Goal: Information Seeking & Learning: Learn about a topic

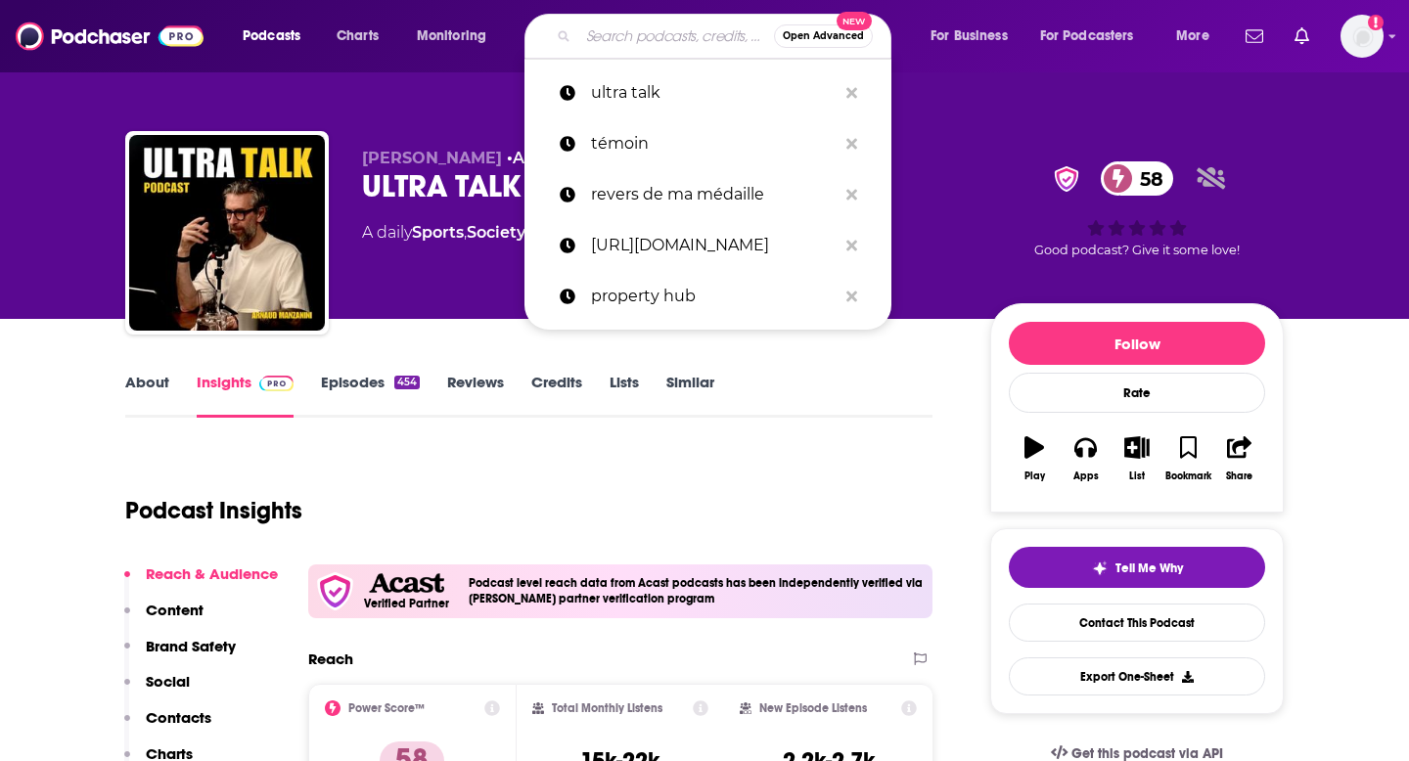
click at [660, 36] on input "Search podcasts, credits, & more..." at bounding box center [676, 36] width 196 height 31
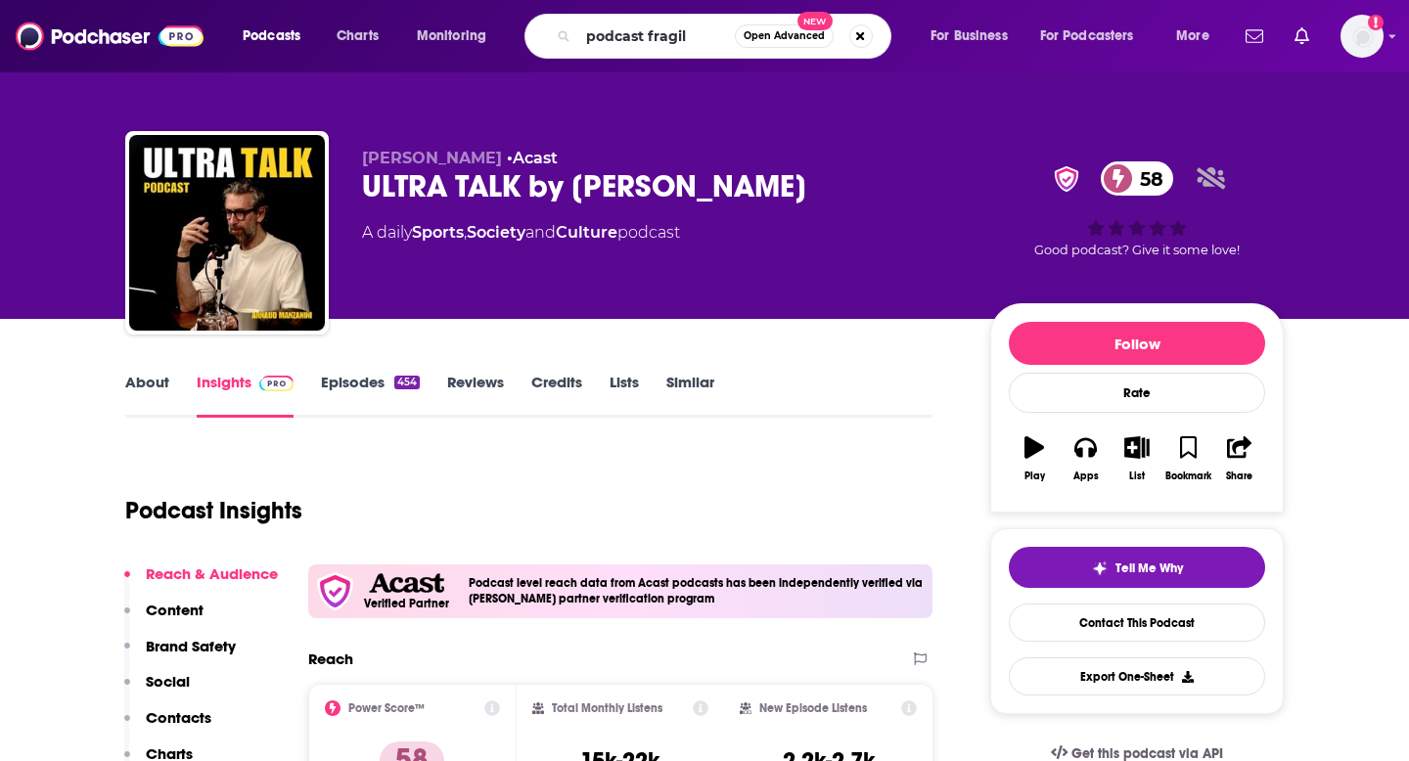
type input "podcast fragile"
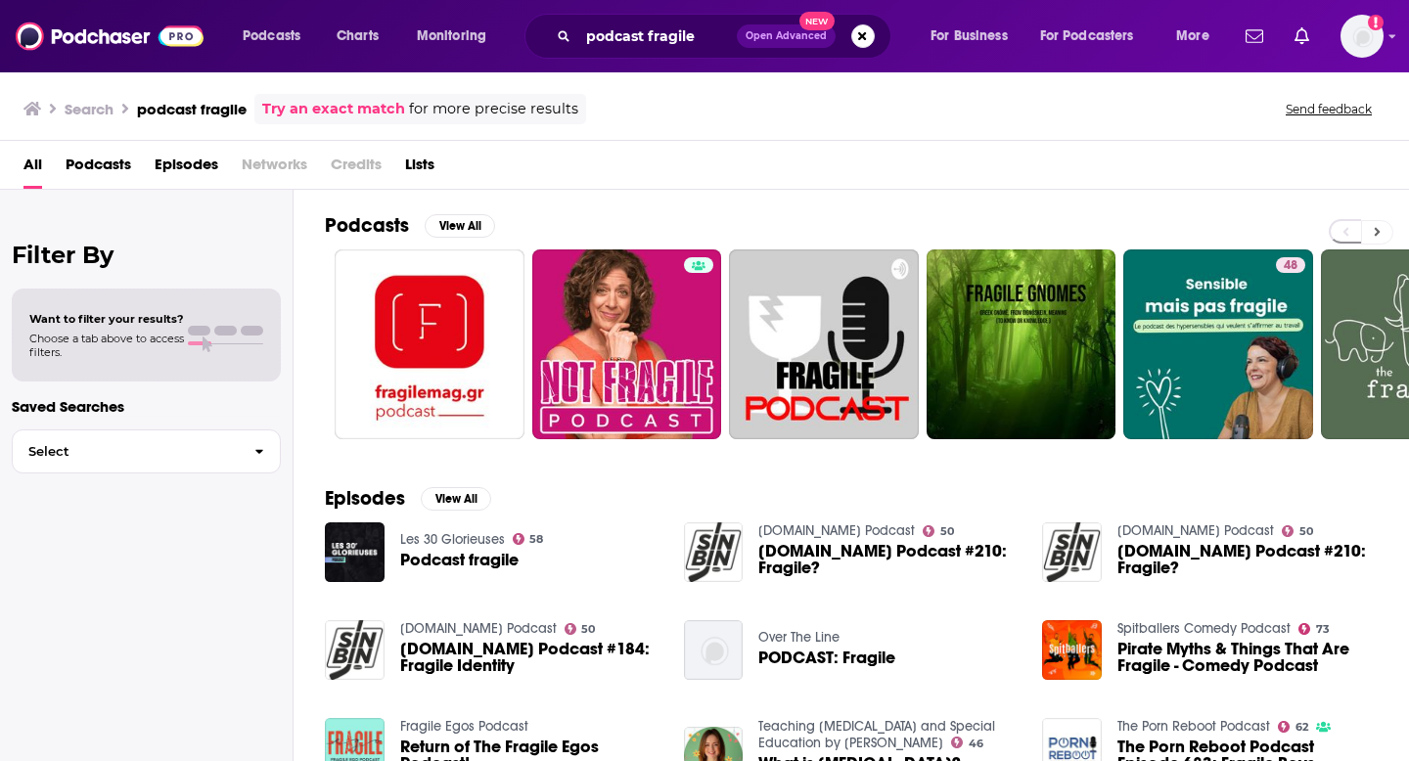
click at [1369, 229] on button at bounding box center [1377, 232] width 32 height 24
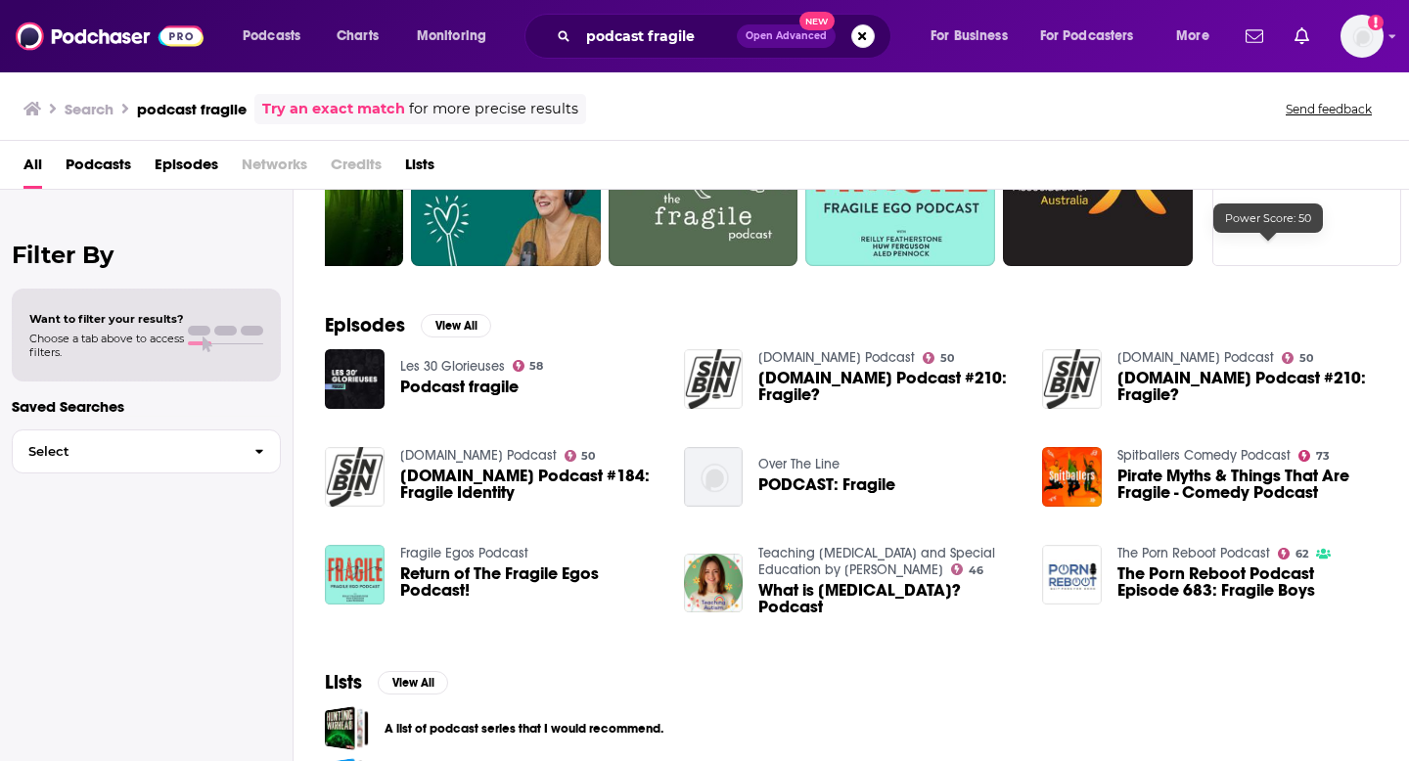
scroll to position [288, 0]
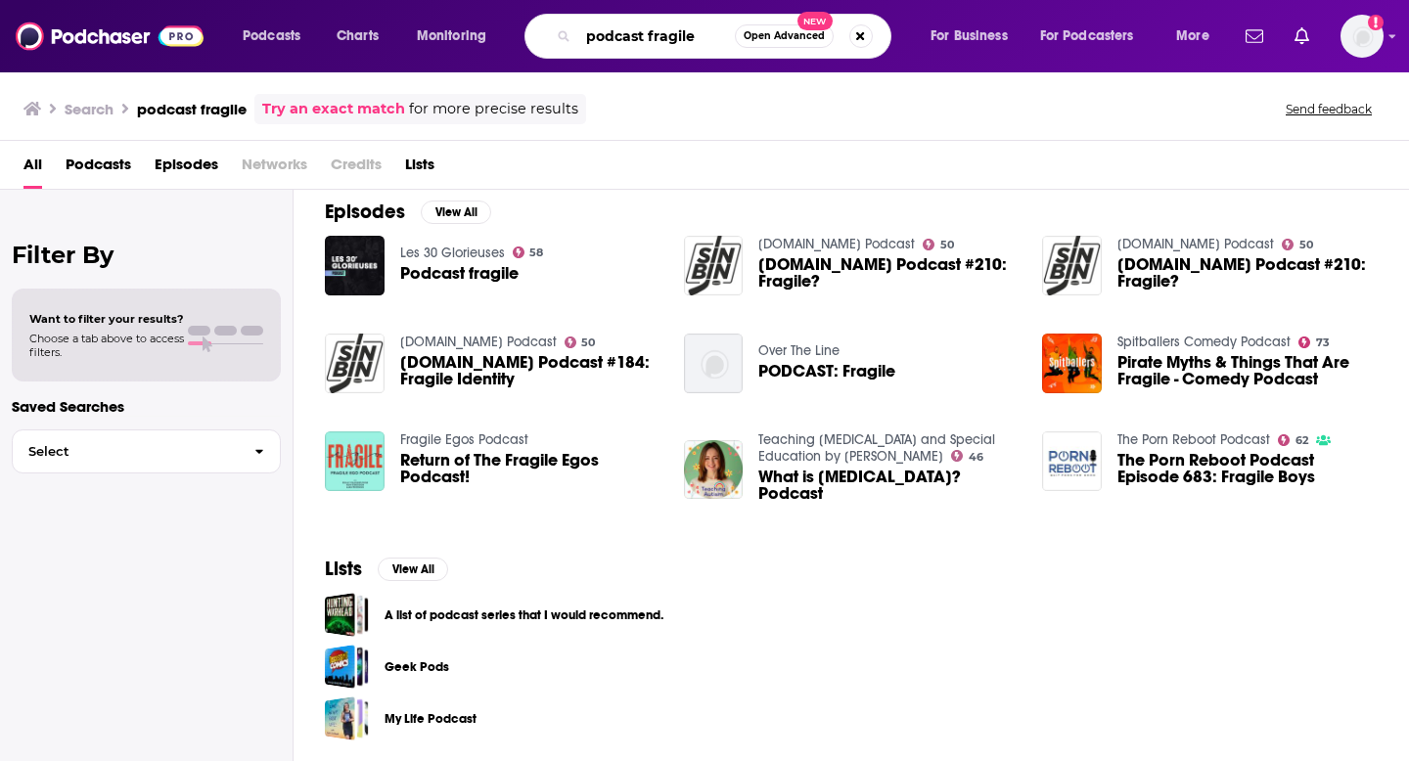
click at [655, 33] on input "podcast fragile" at bounding box center [656, 36] width 157 height 31
type input "fragile vidaud"
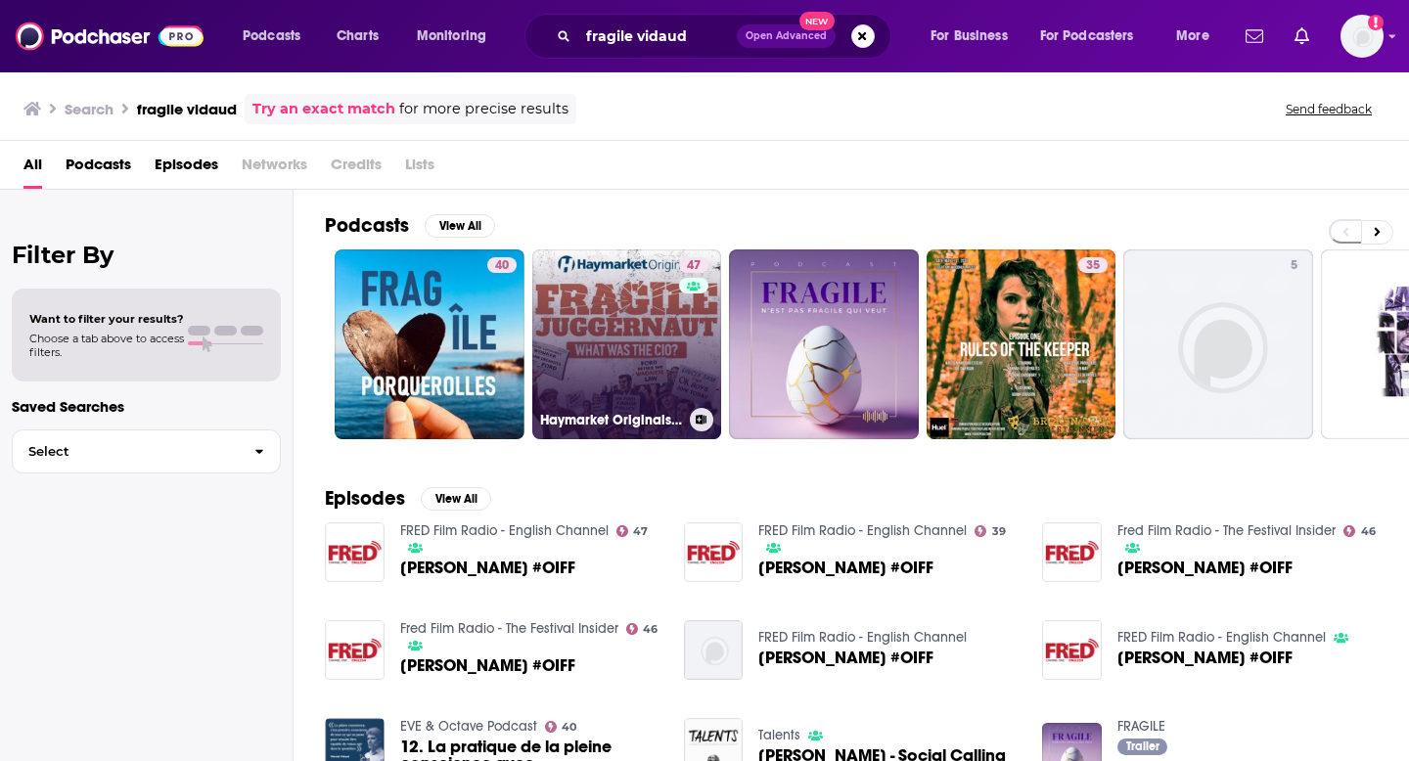
scroll to position [55, 0]
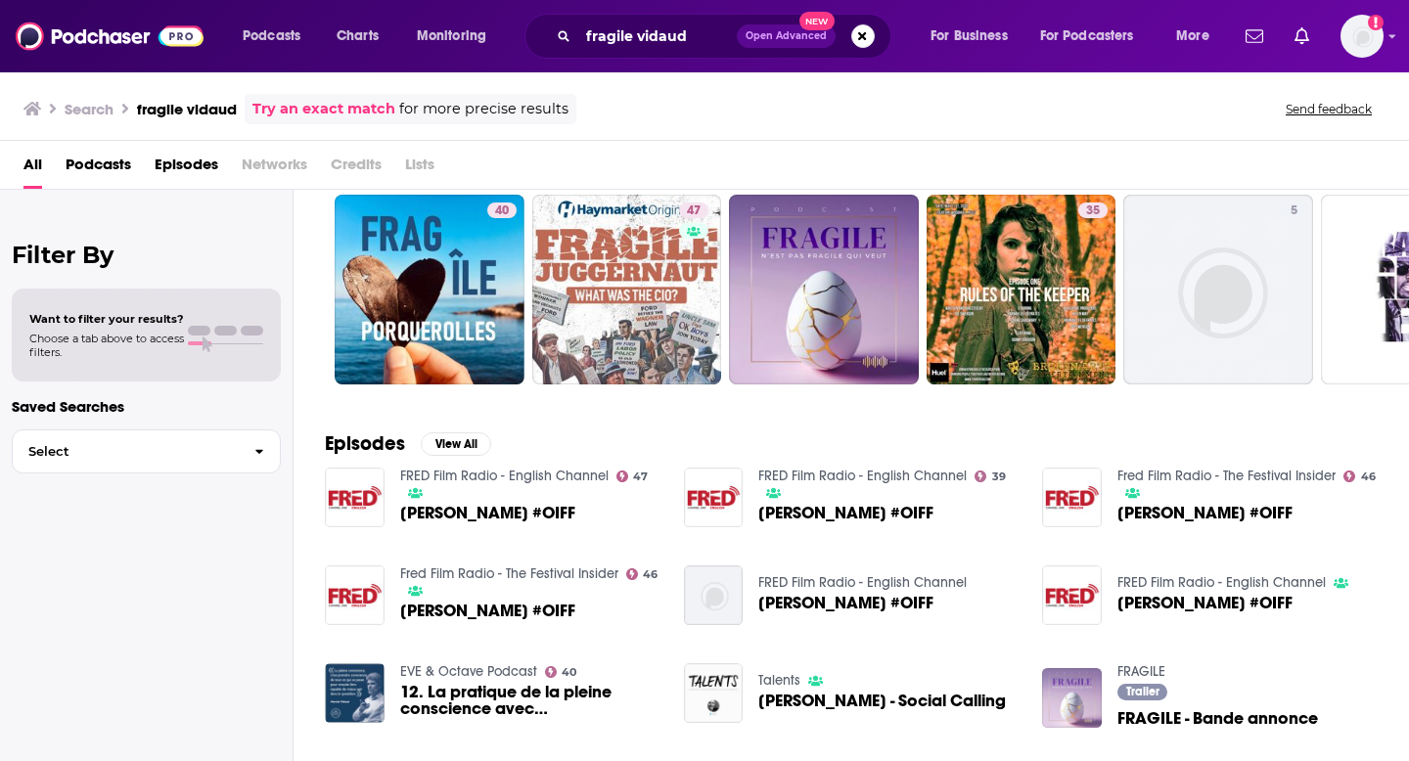
click at [1067, 692] on img "FRAGILE - Bande annonce" at bounding box center [1072, 698] width 60 height 60
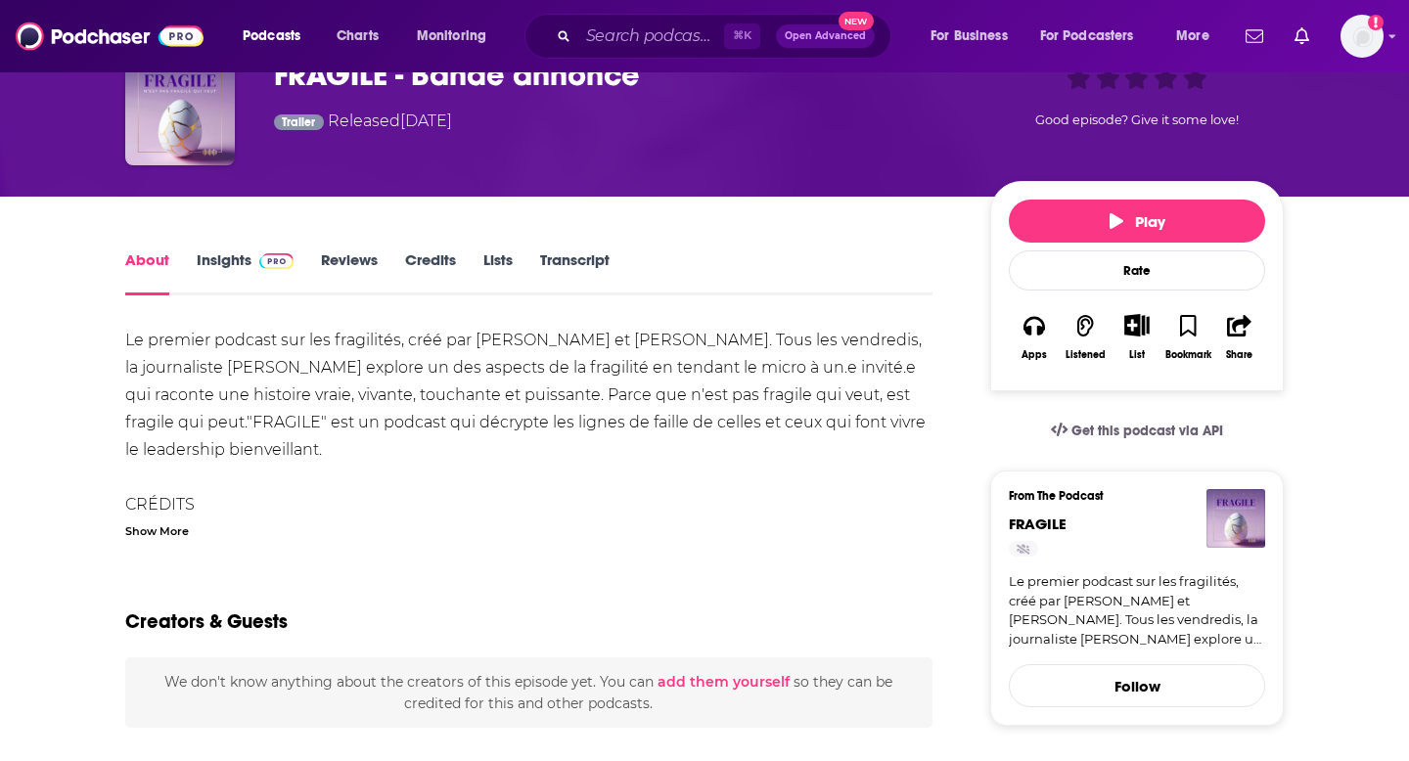
scroll to position [118, 0]
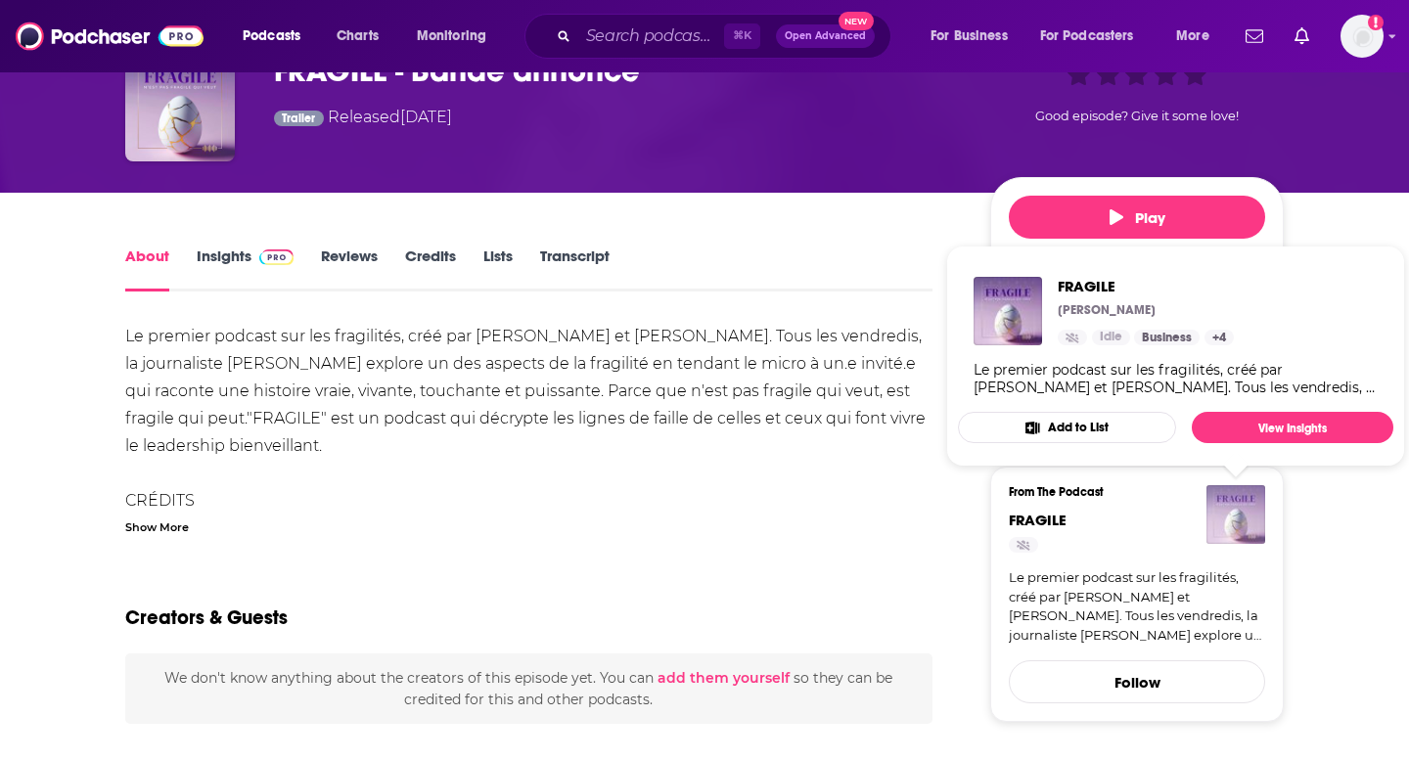
click at [1242, 513] on img "FRAGILE" at bounding box center [1236, 514] width 59 height 59
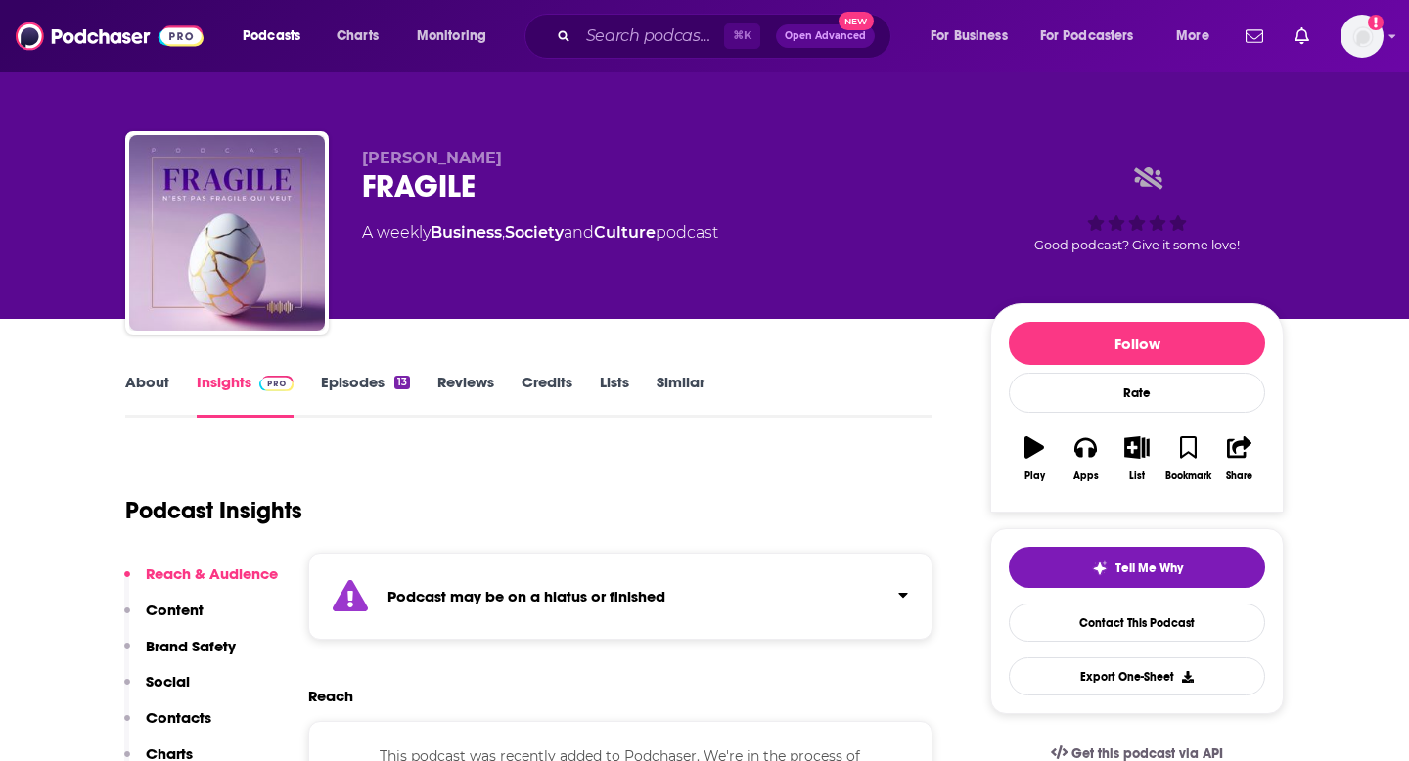
click at [354, 381] on link "Episodes 13" at bounding box center [365, 395] width 89 height 45
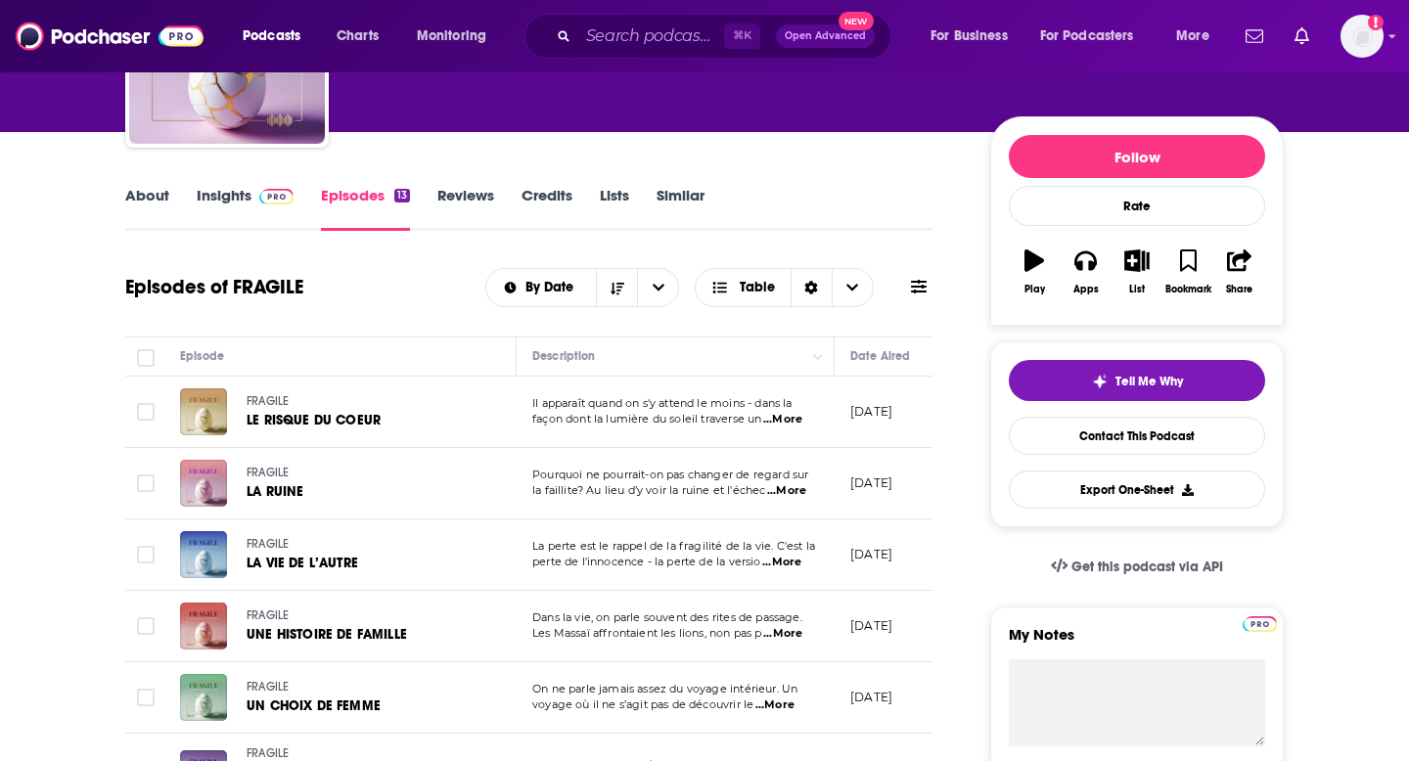
scroll to position [185, 0]
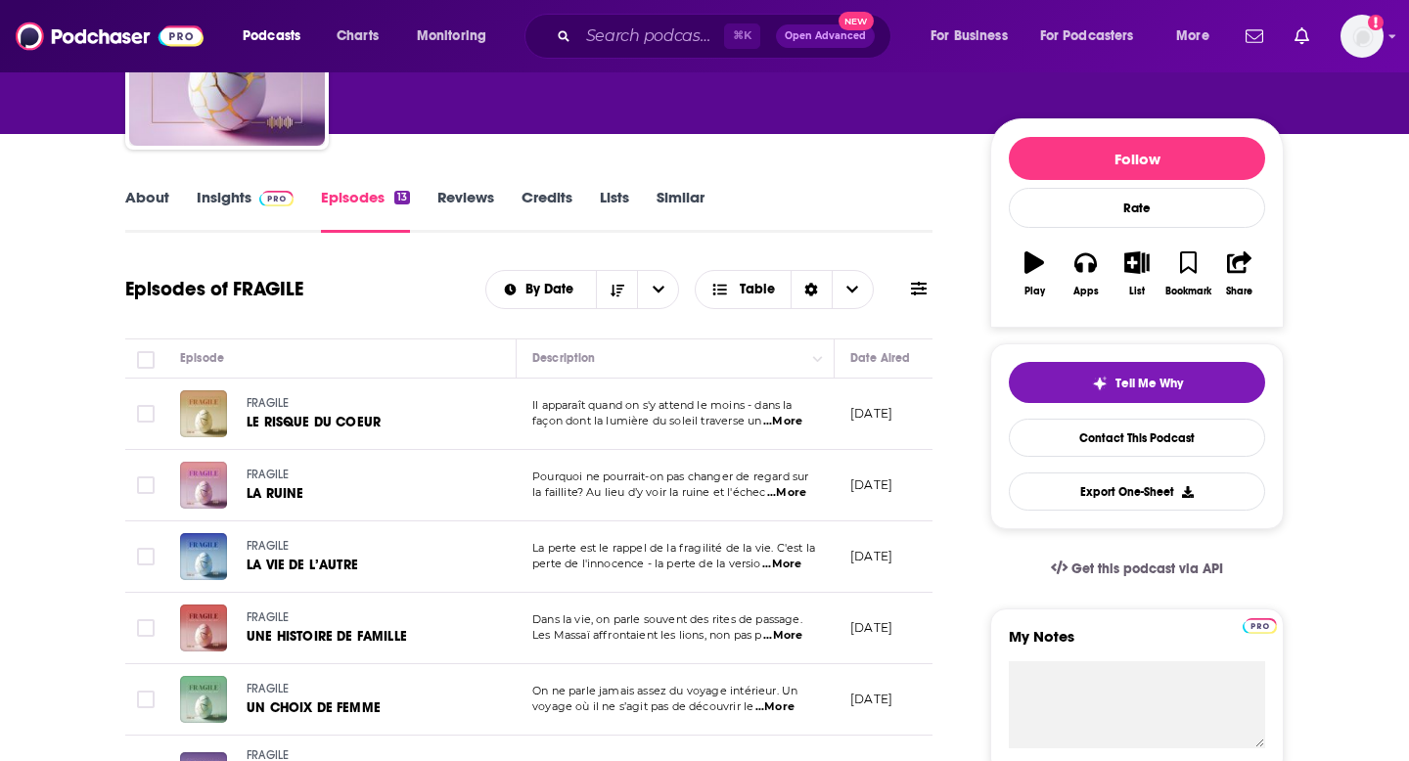
click at [468, 203] on link "Reviews" at bounding box center [465, 210] width 57 height 45
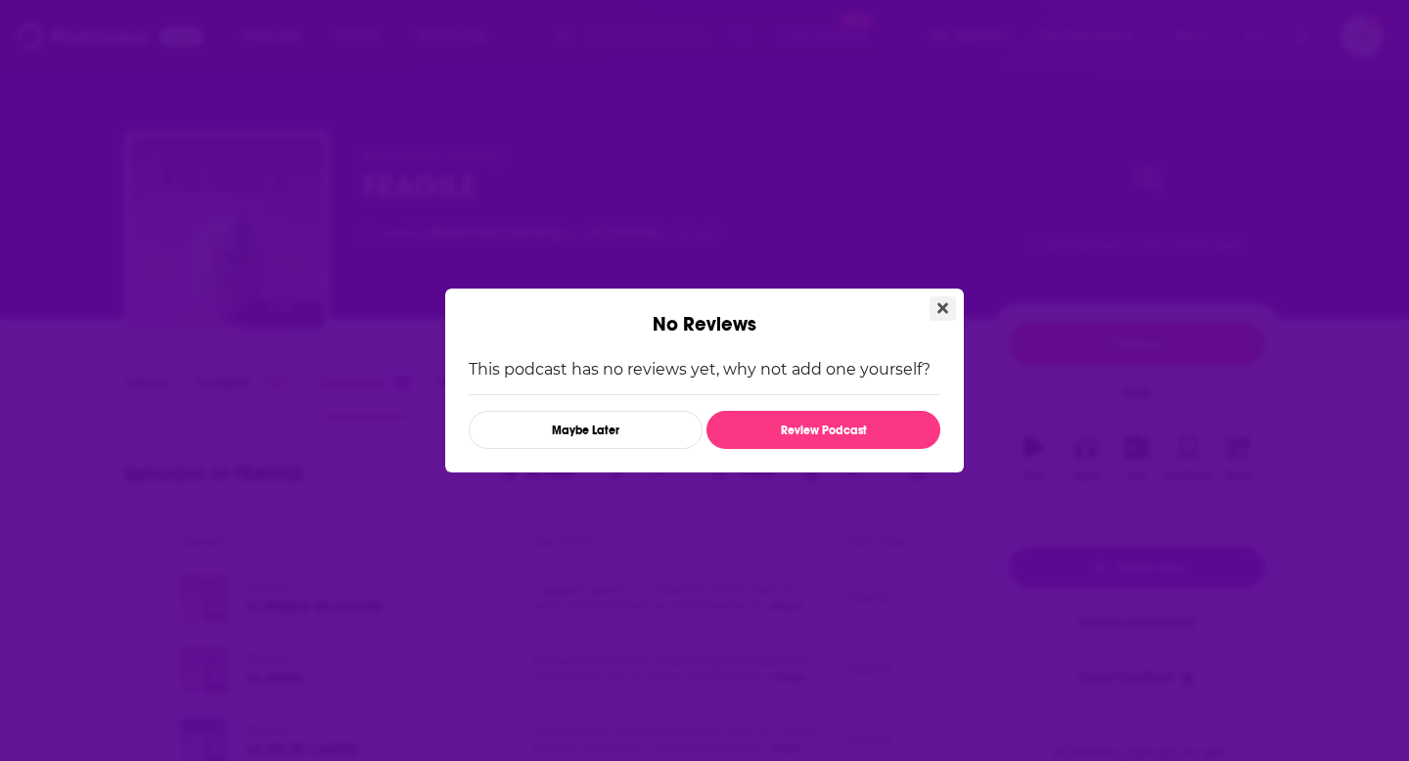
click at [942, 303] on icon "Close" at bounding box center [943, 308] width 11 height 16
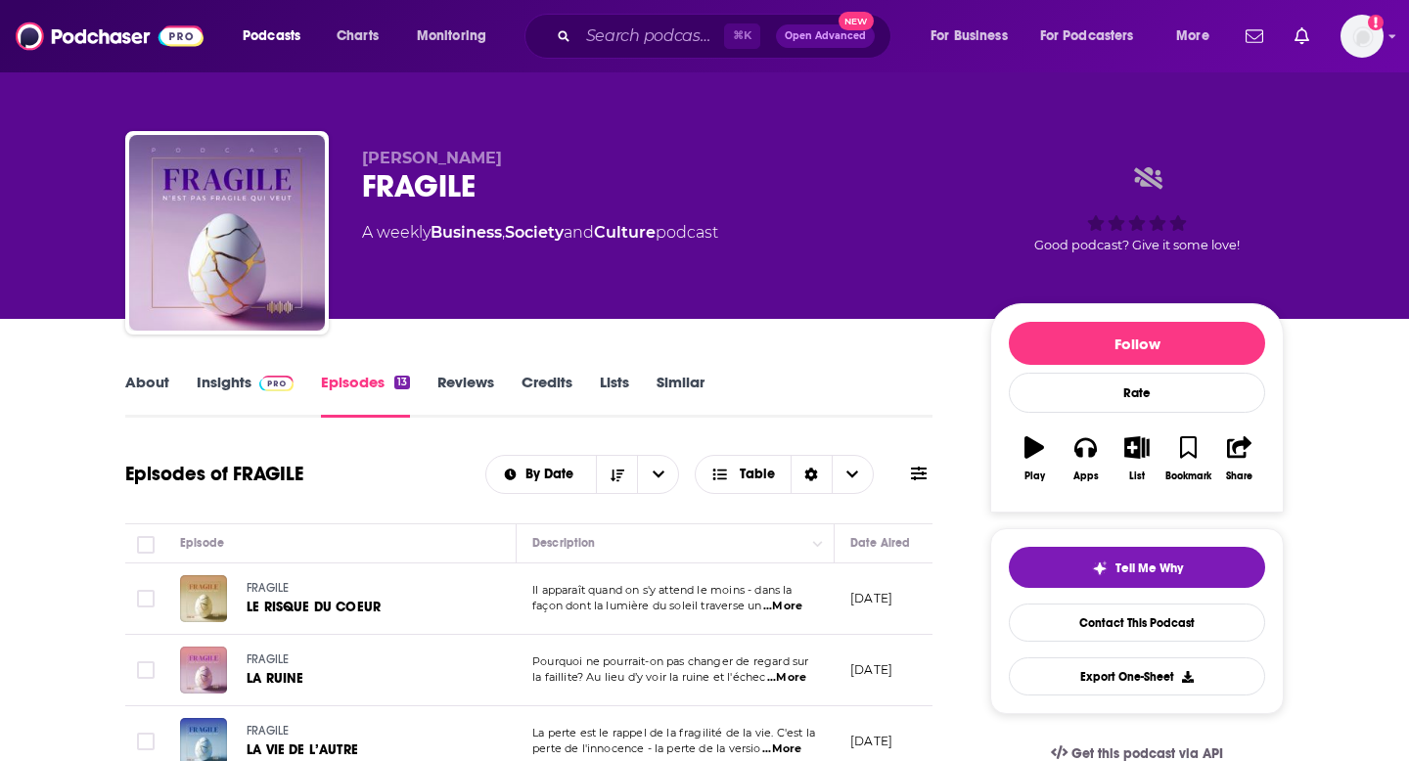
click at [532, 389] on link "Credits" at bounding box center [547, 395] width 51 height 45
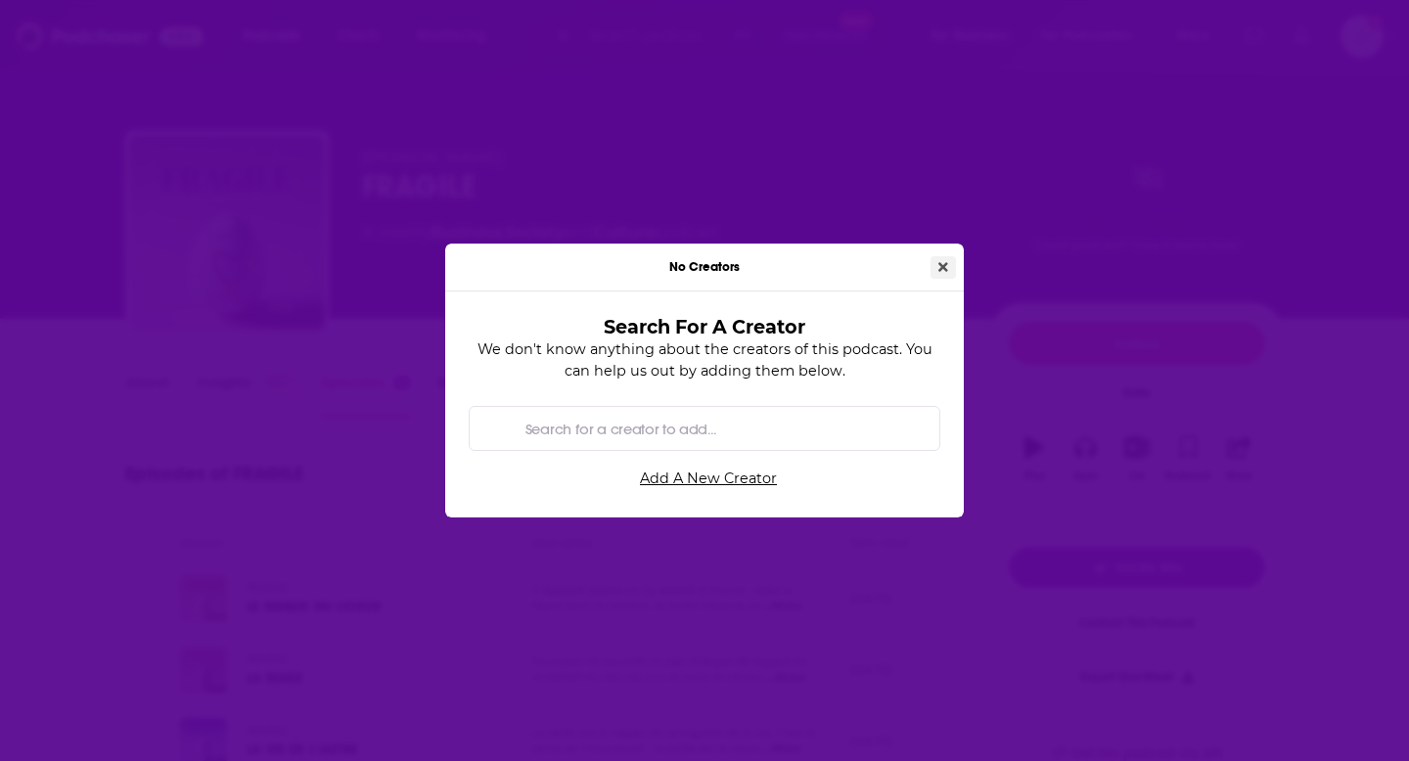
click at [947, 265] on icon "Close" at bounding box center [943, 267] width 10 height 14
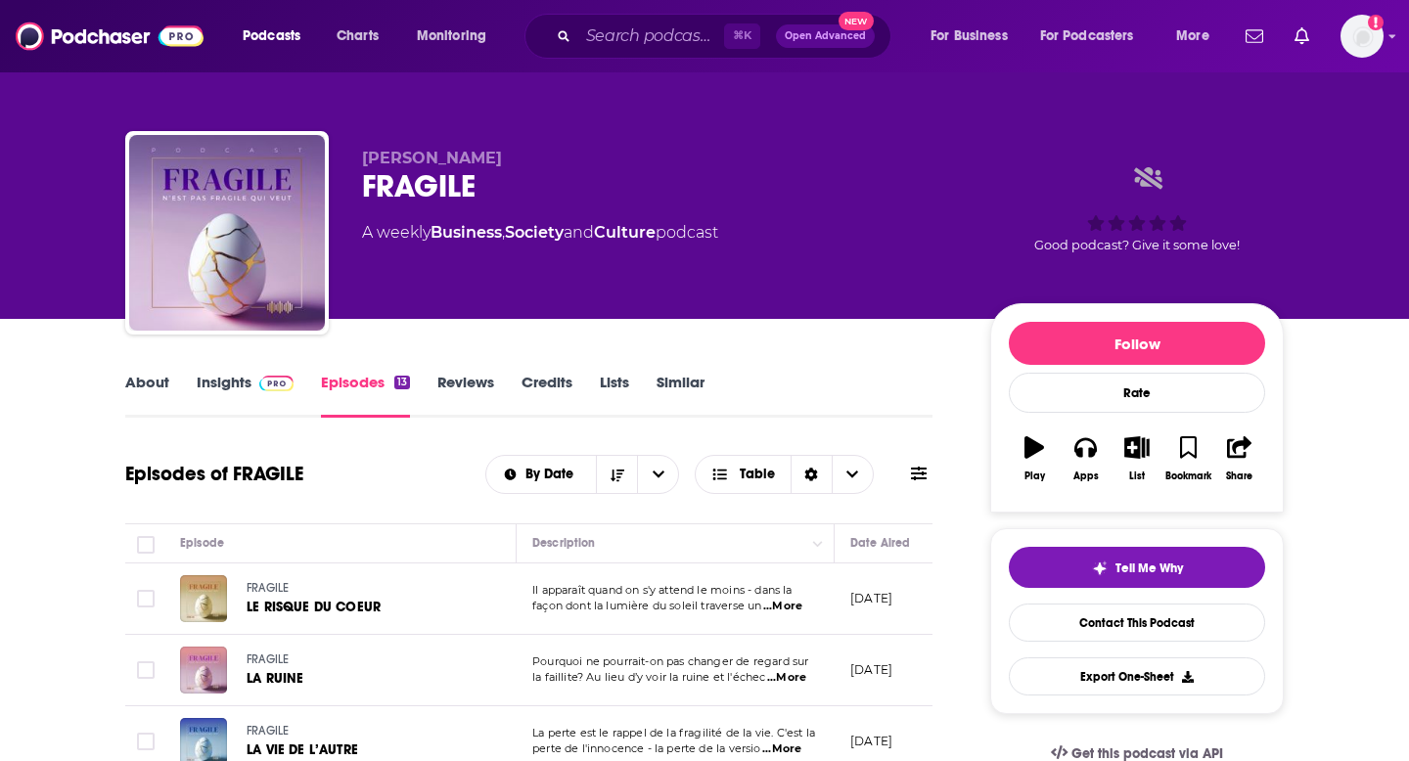
click at [246, 385] on link "Insights" at bounding box center [245, 395] width 97 height 45
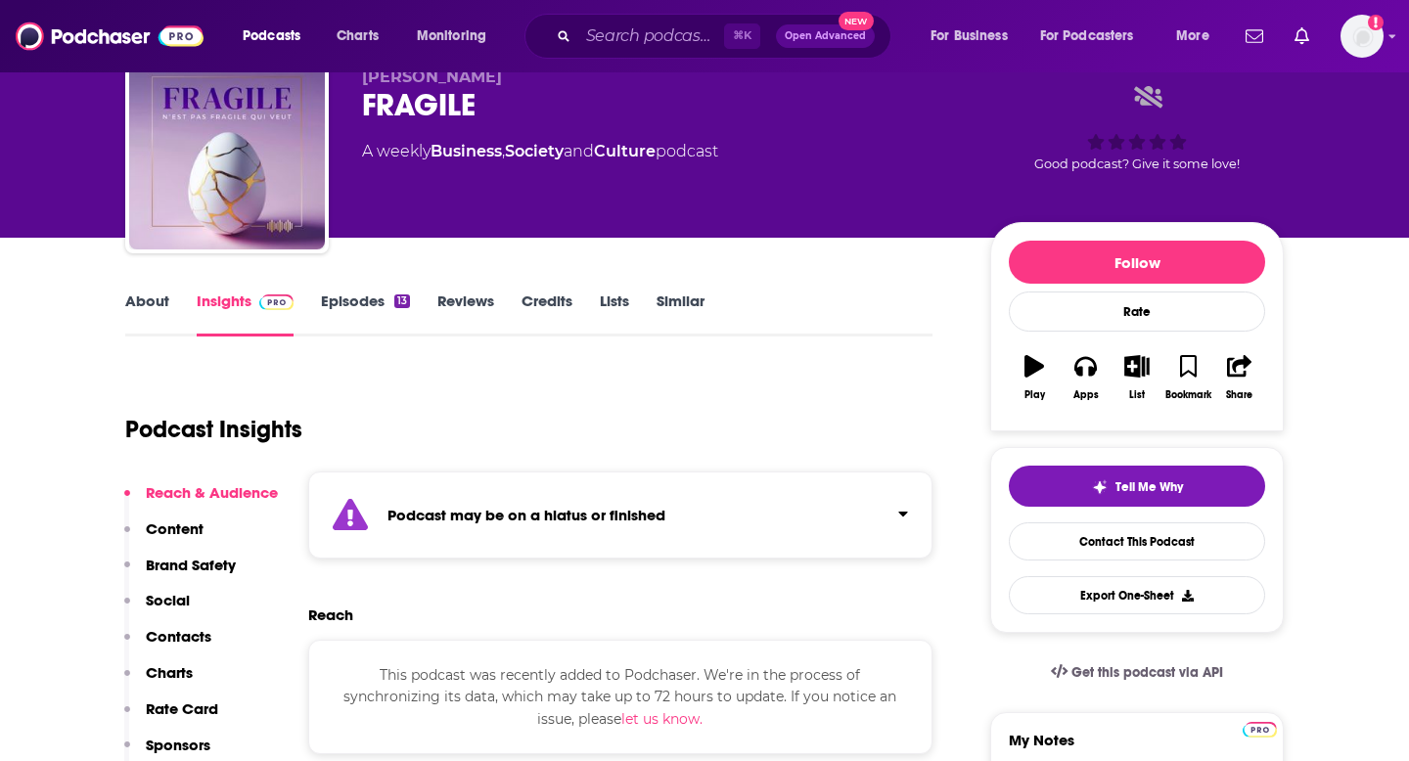
scroll to position [362, 0]
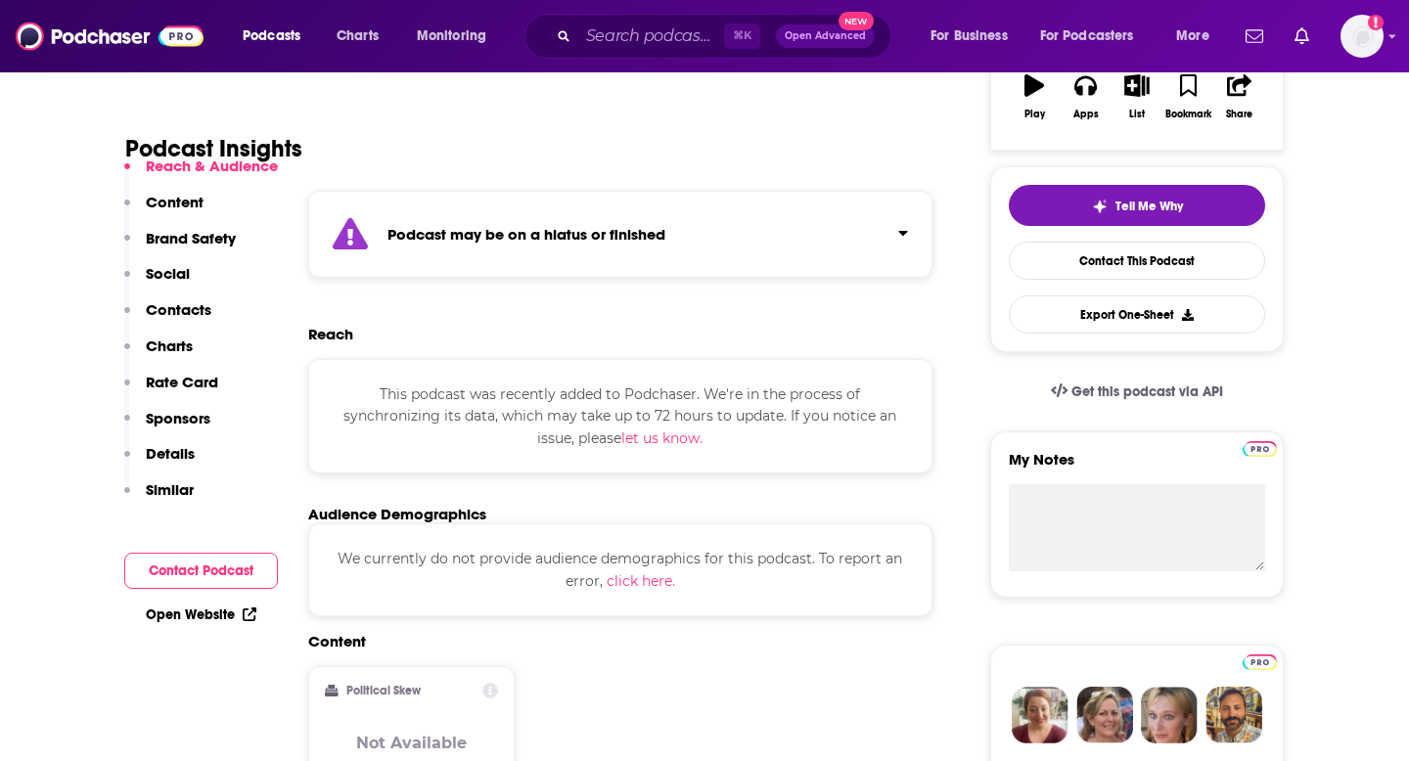
click at [905, 231] on icon "Click to expand status details" at bounding box center [902, 233] width 9 height 5
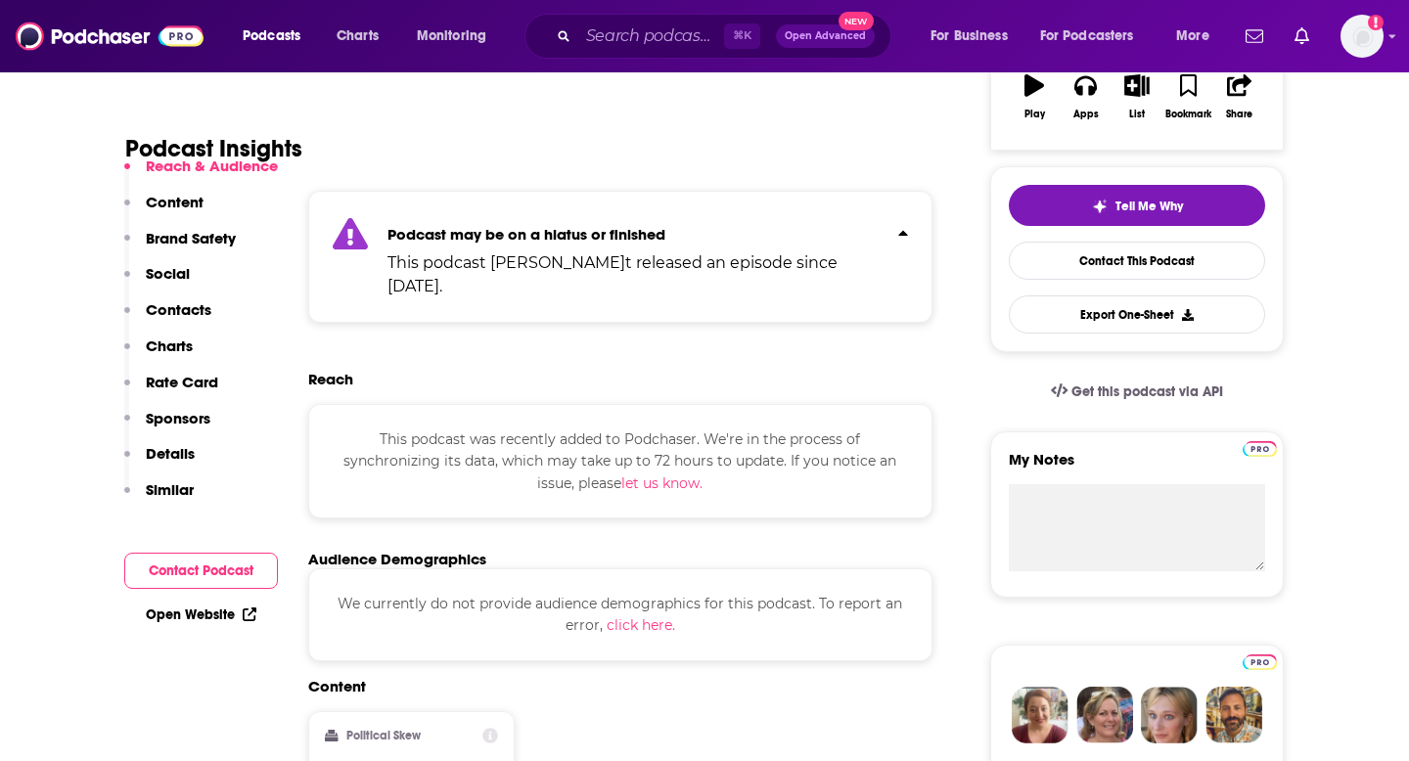
click at [905, 231] on icon "Click to expand status details" at bounding box center [903, 233] width 10 height 16
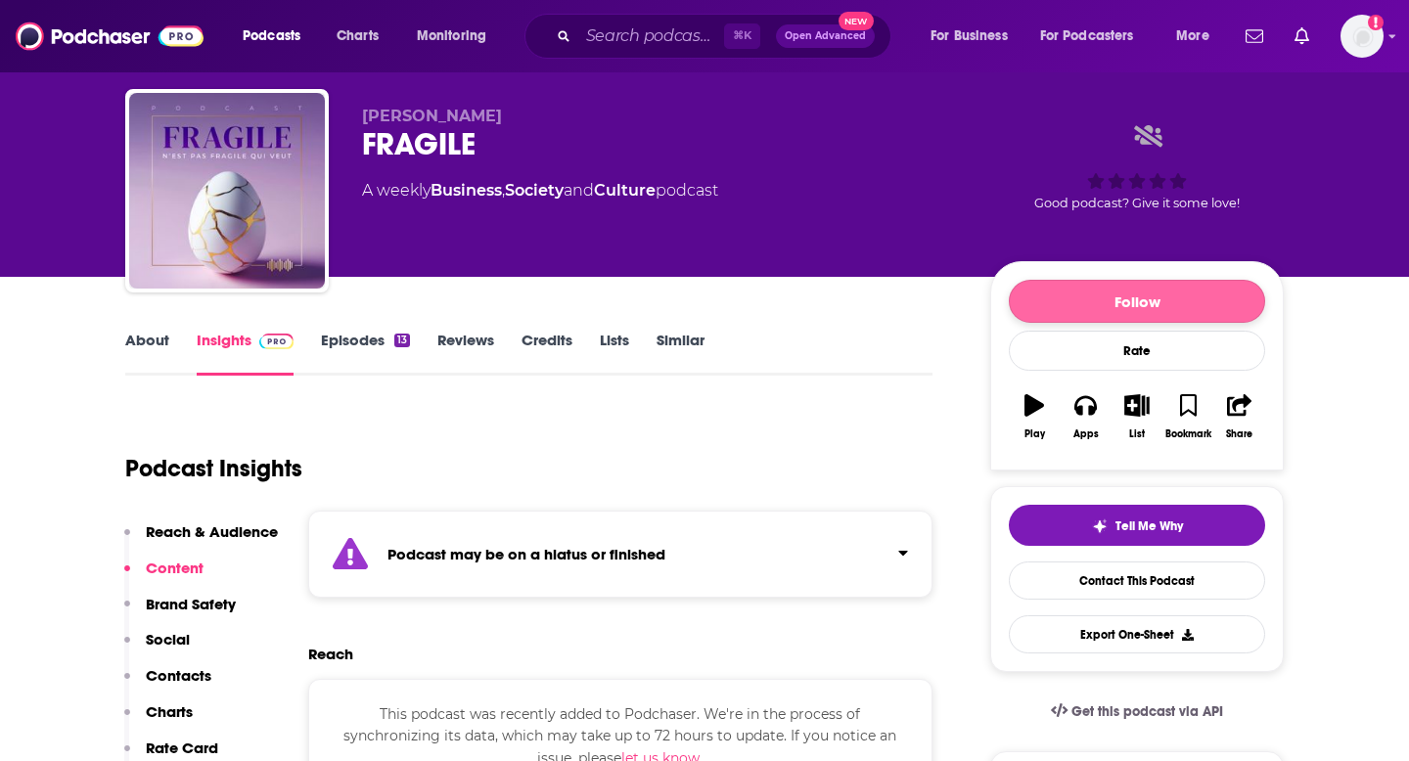
scroll to position [23, 0]
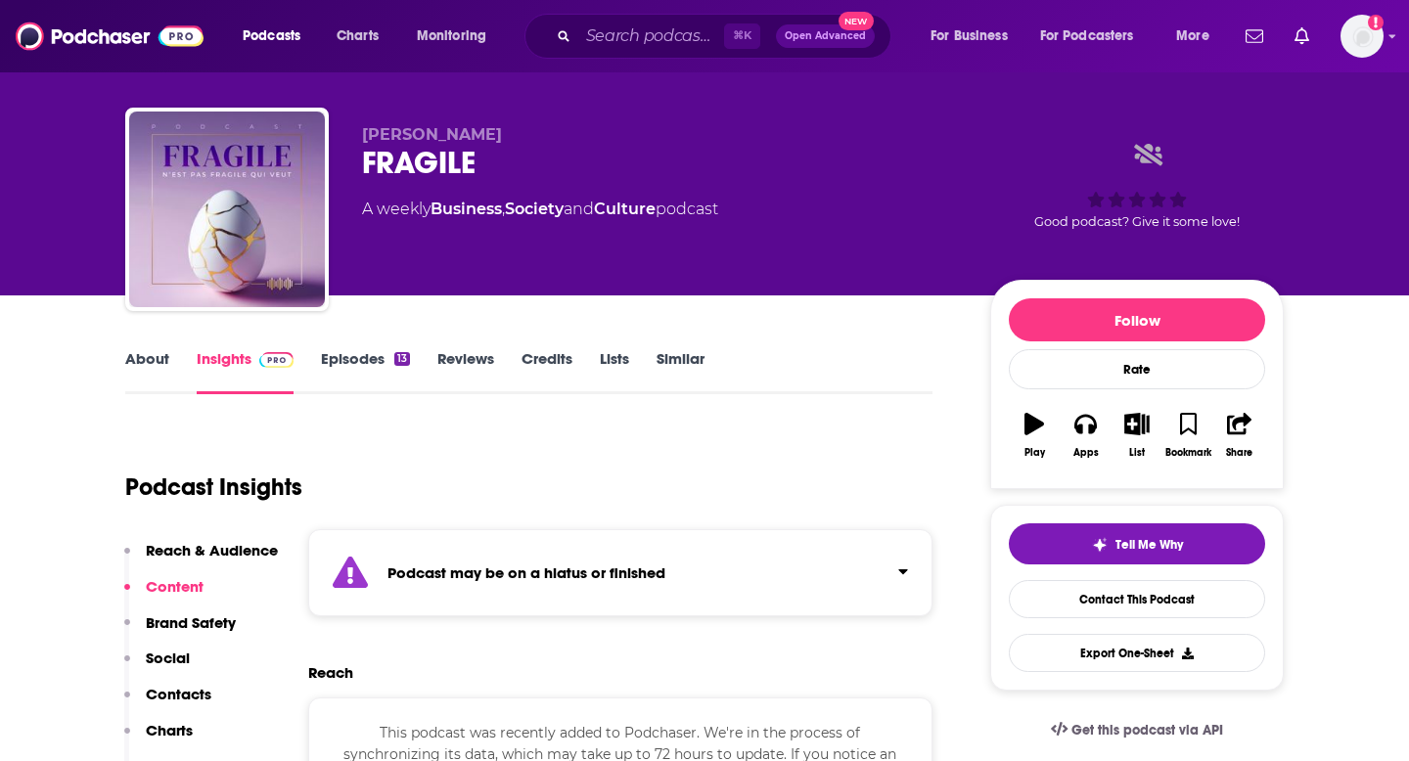
click at [1183, 204] on div "Good podcast? Give it some love!" at bounding box center [1137, 185] width 294 height 121
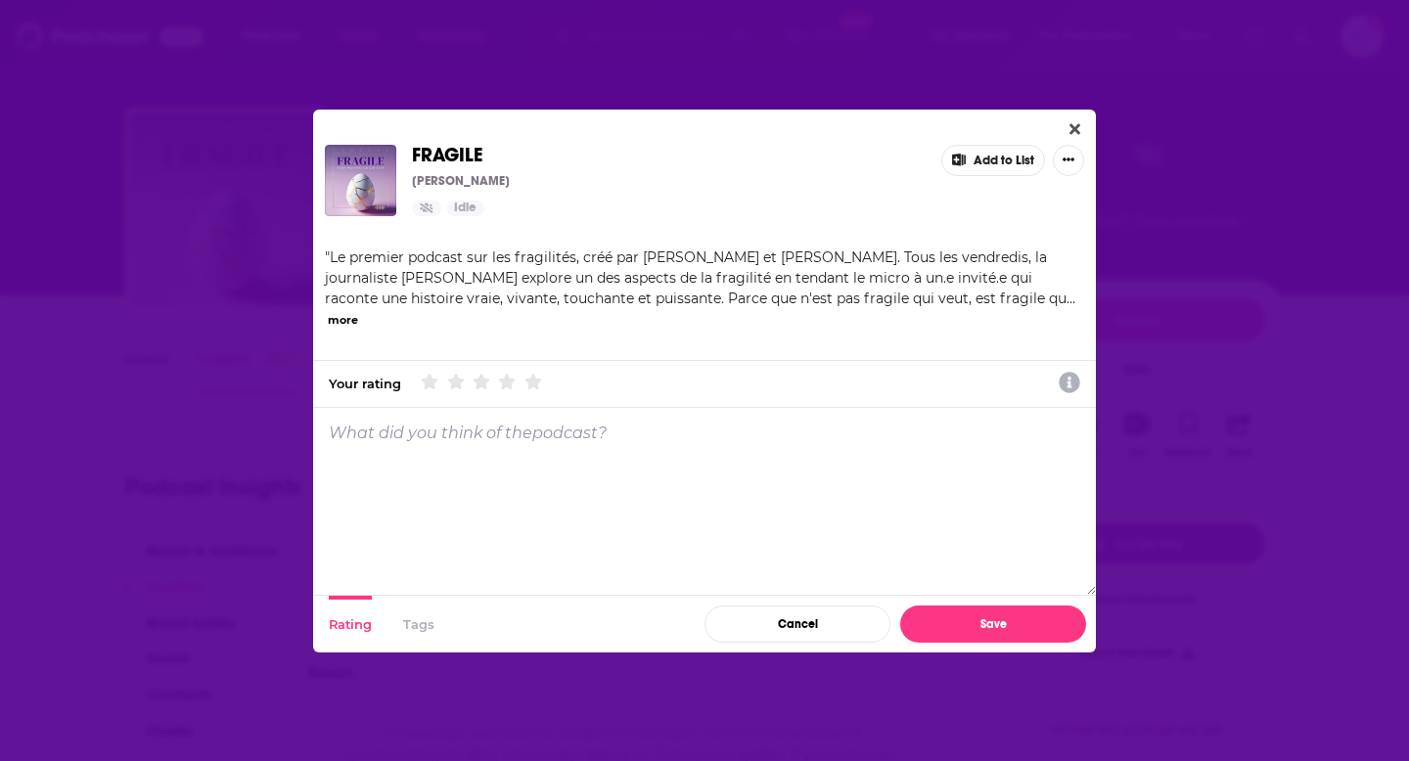
scroll to position [0, 0]
click at [534, 382] on icon "Dialog" at bounding box center [533, 382] width 18 height 18
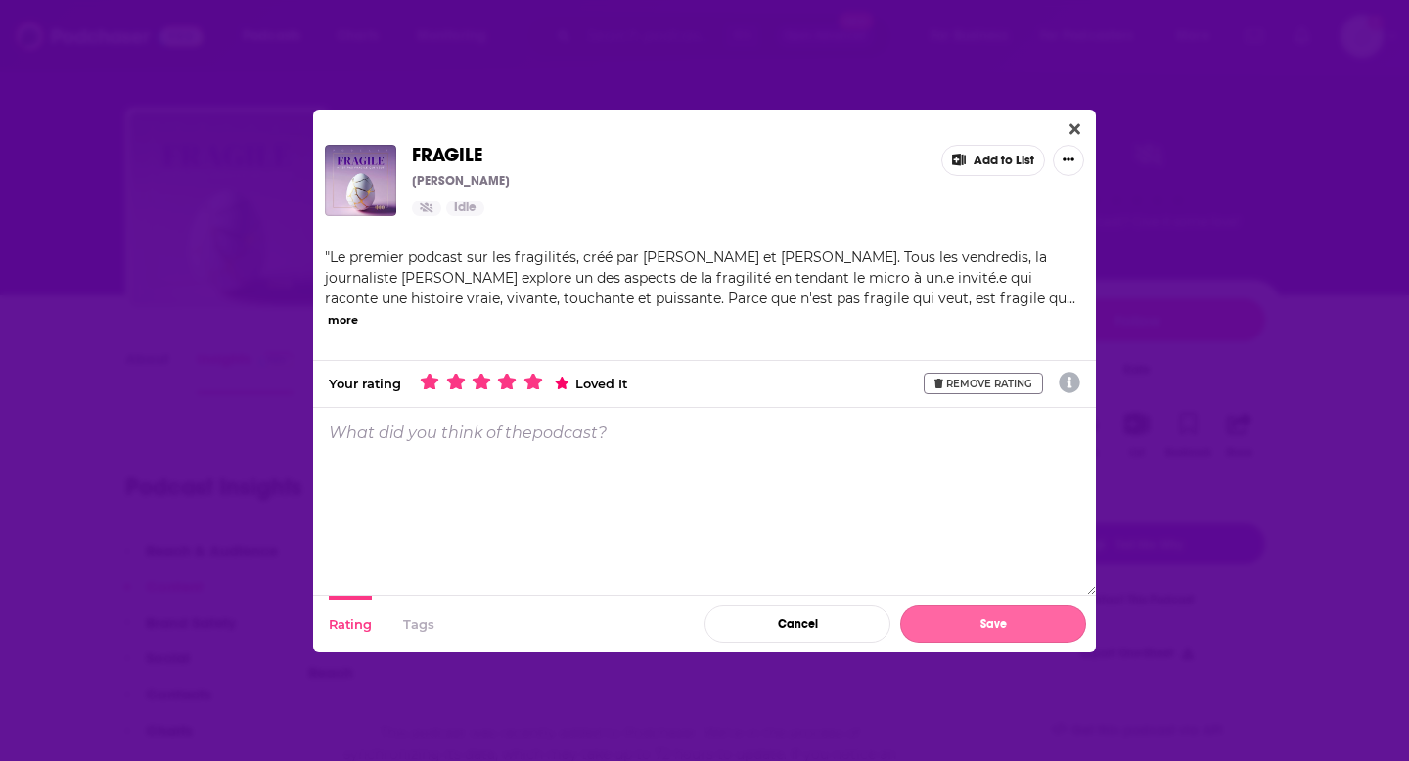
click at [993, 614] on button "Save" at bounding box center [993, 624] width 186 height 37
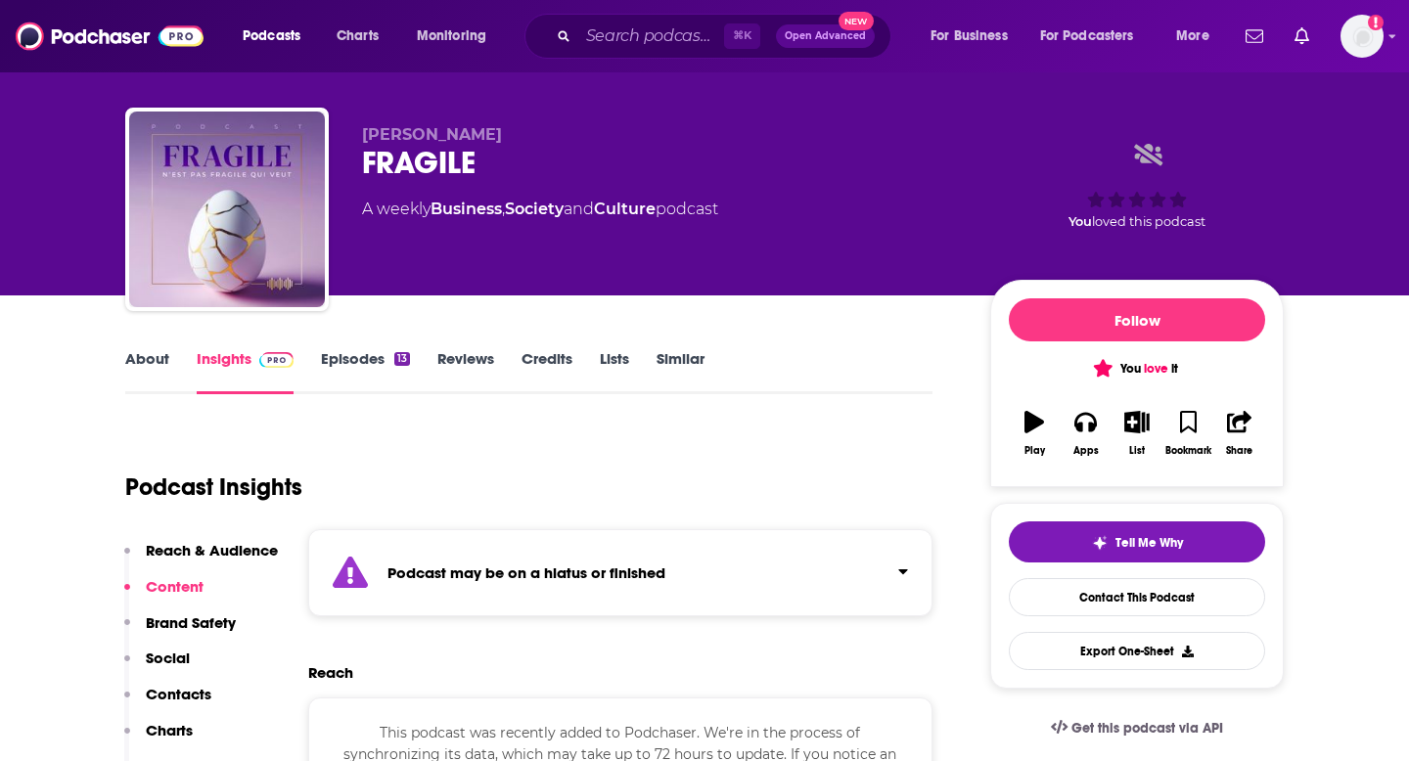
scroll to position [23, 0]
click at [362, 362] on link "Episodes 13" at bounding box center [365, 371] width 89 height 45
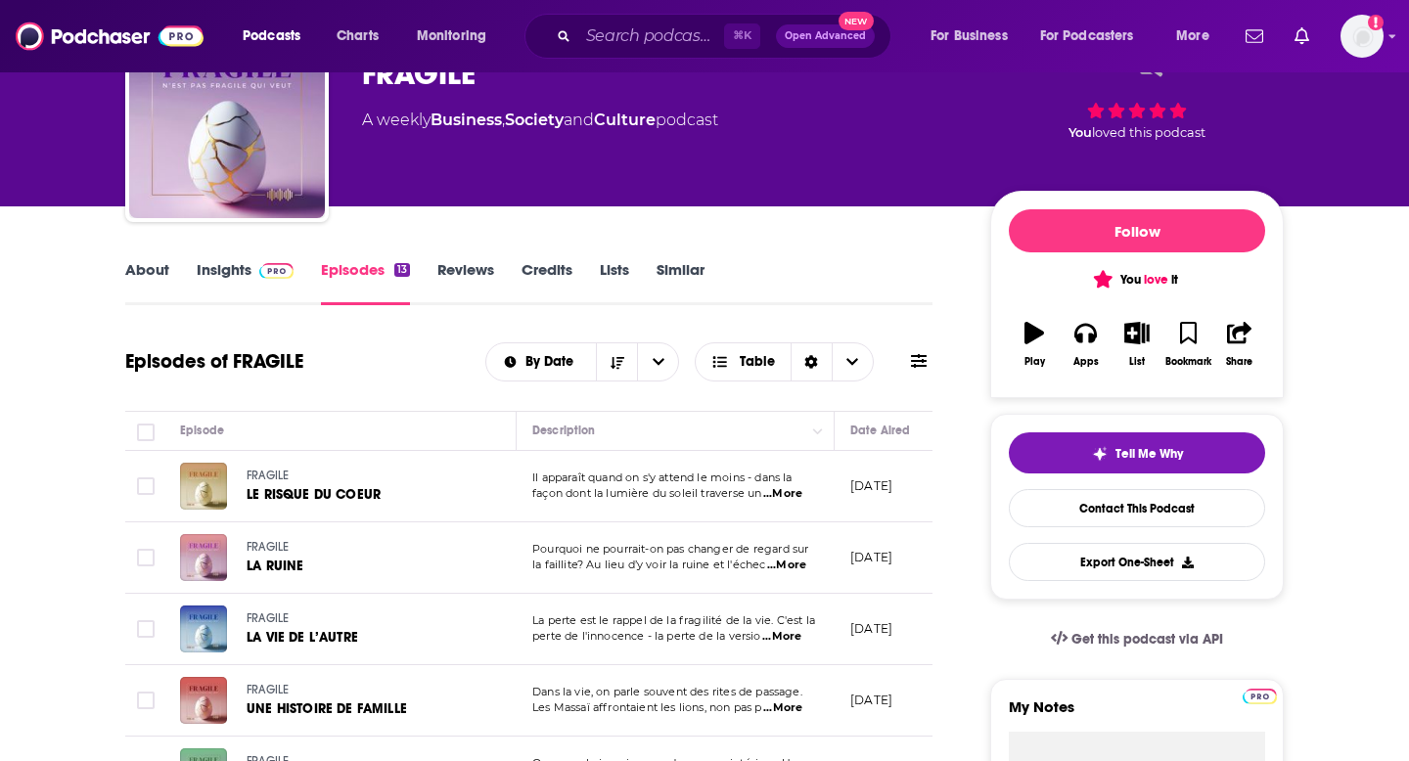
scroll to position [114, 0]
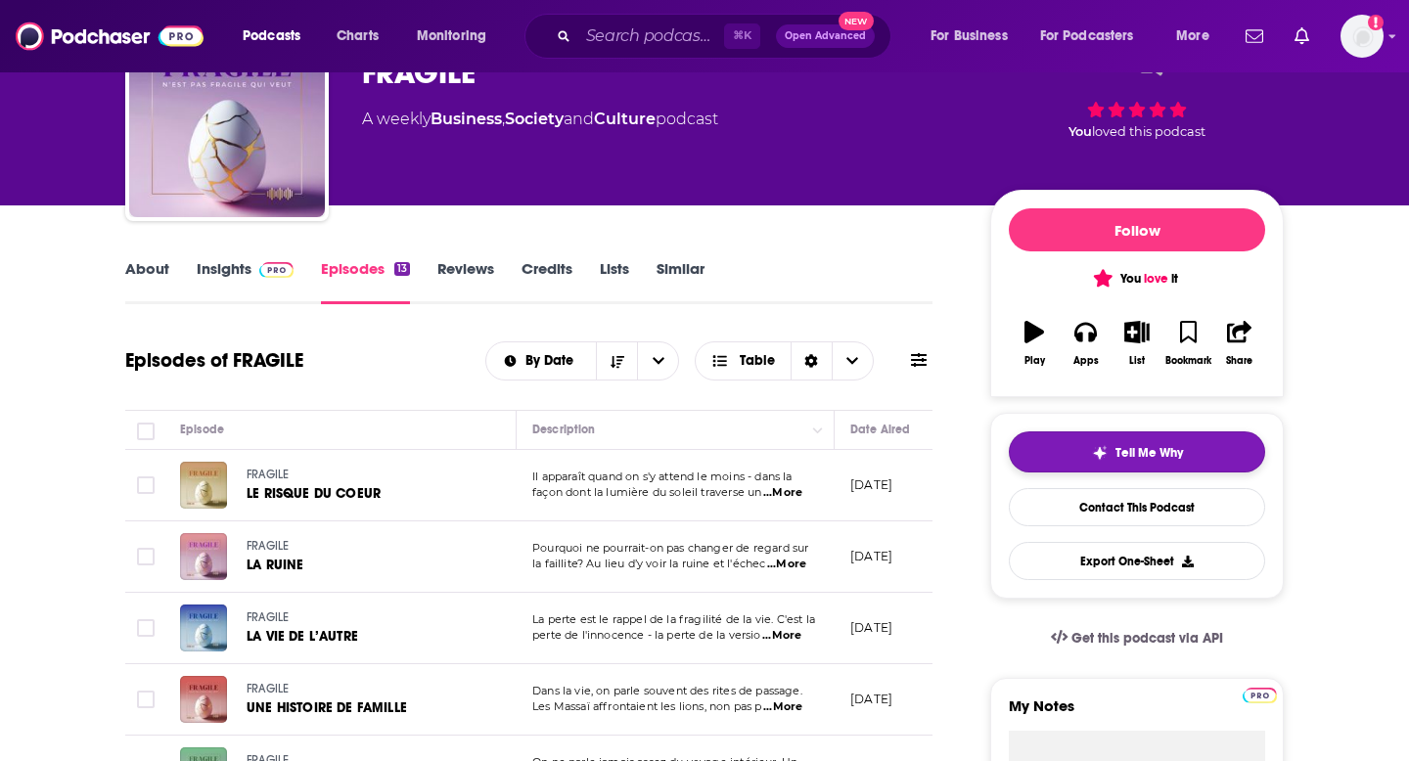
click at [1092, 458] on img "button" at bounding box center [1100, 453] width 16 height 16
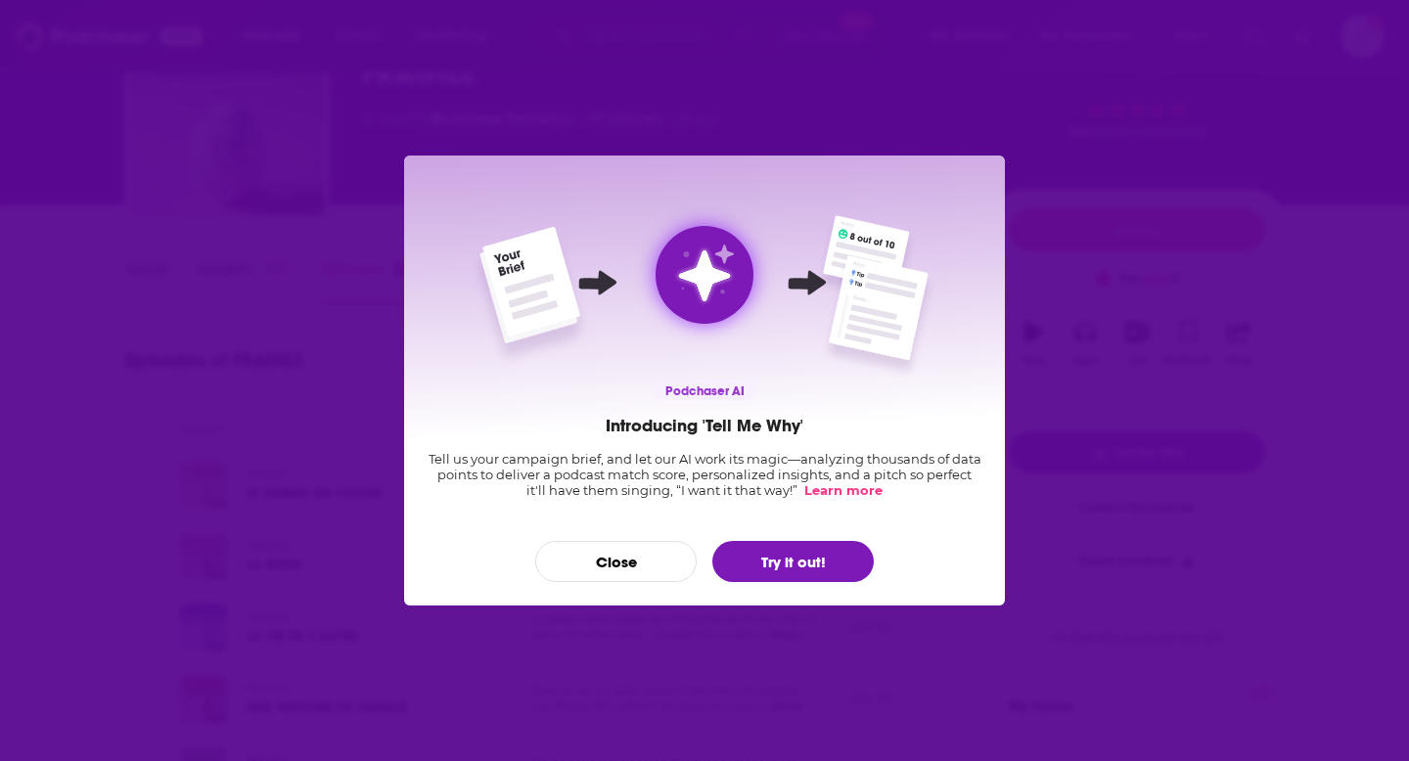
scroll to position [0, 0]
click at [787, 561] on button "Try it out!" at bounding box center [792, 561] width 161 height 41
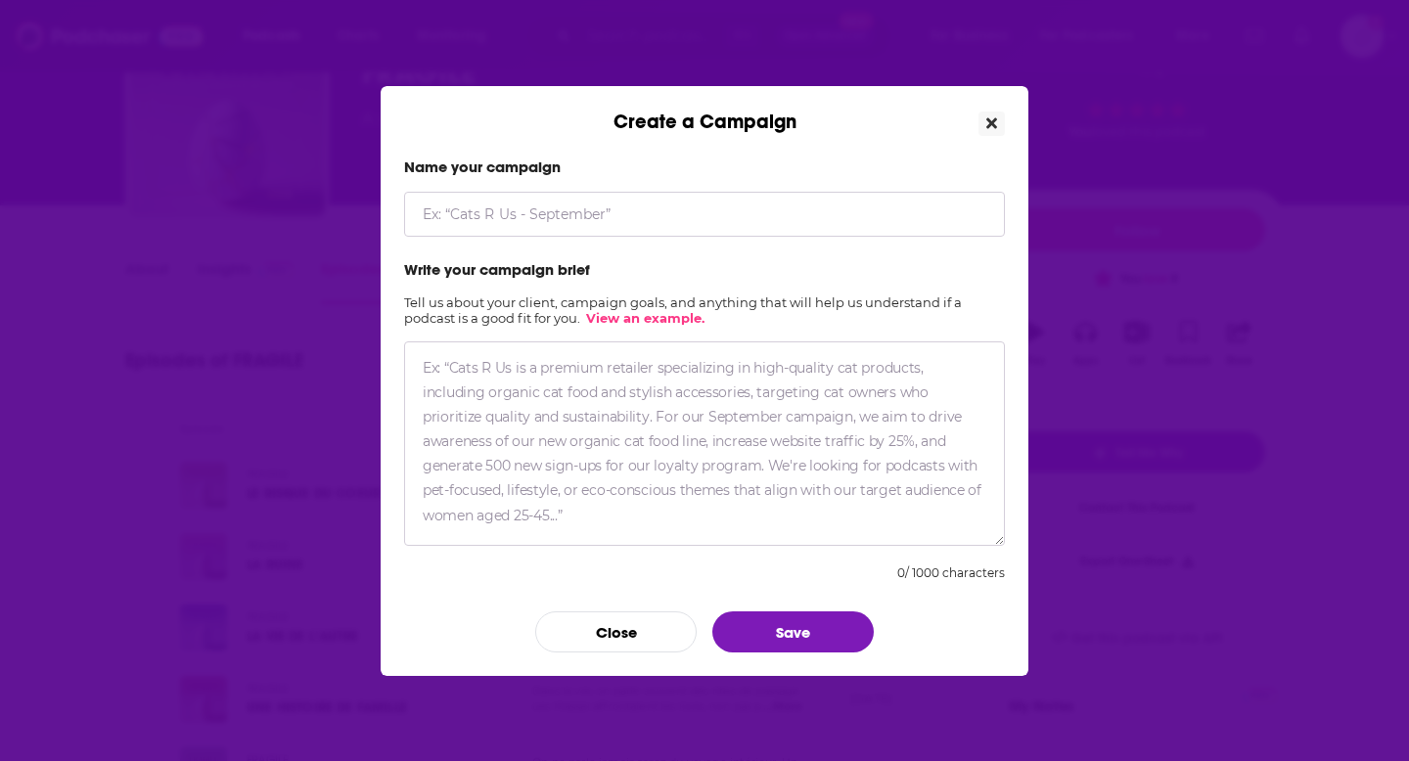
click at [993, 128] on icon "Close" at bounding box center [991, 123] width 11 height 16
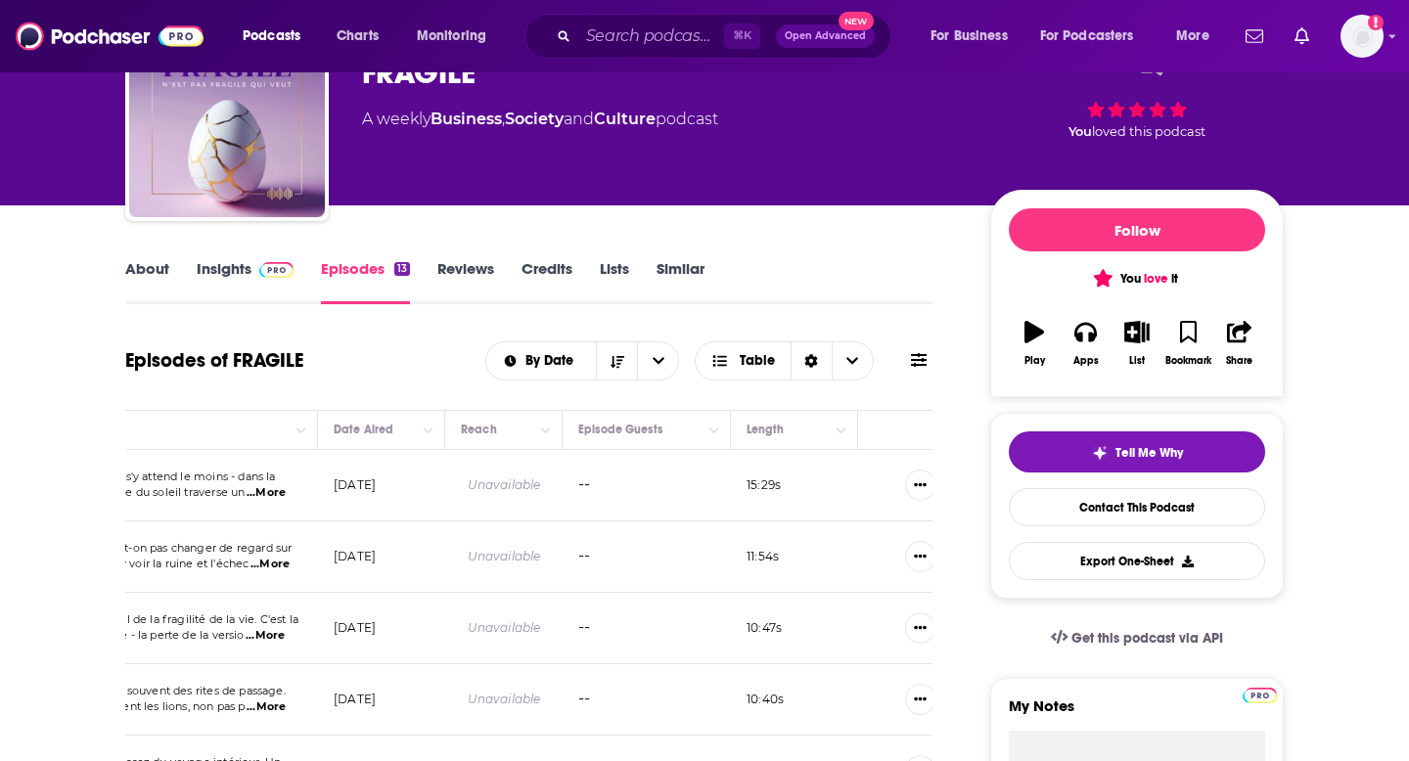
scroll to position [0, 556]
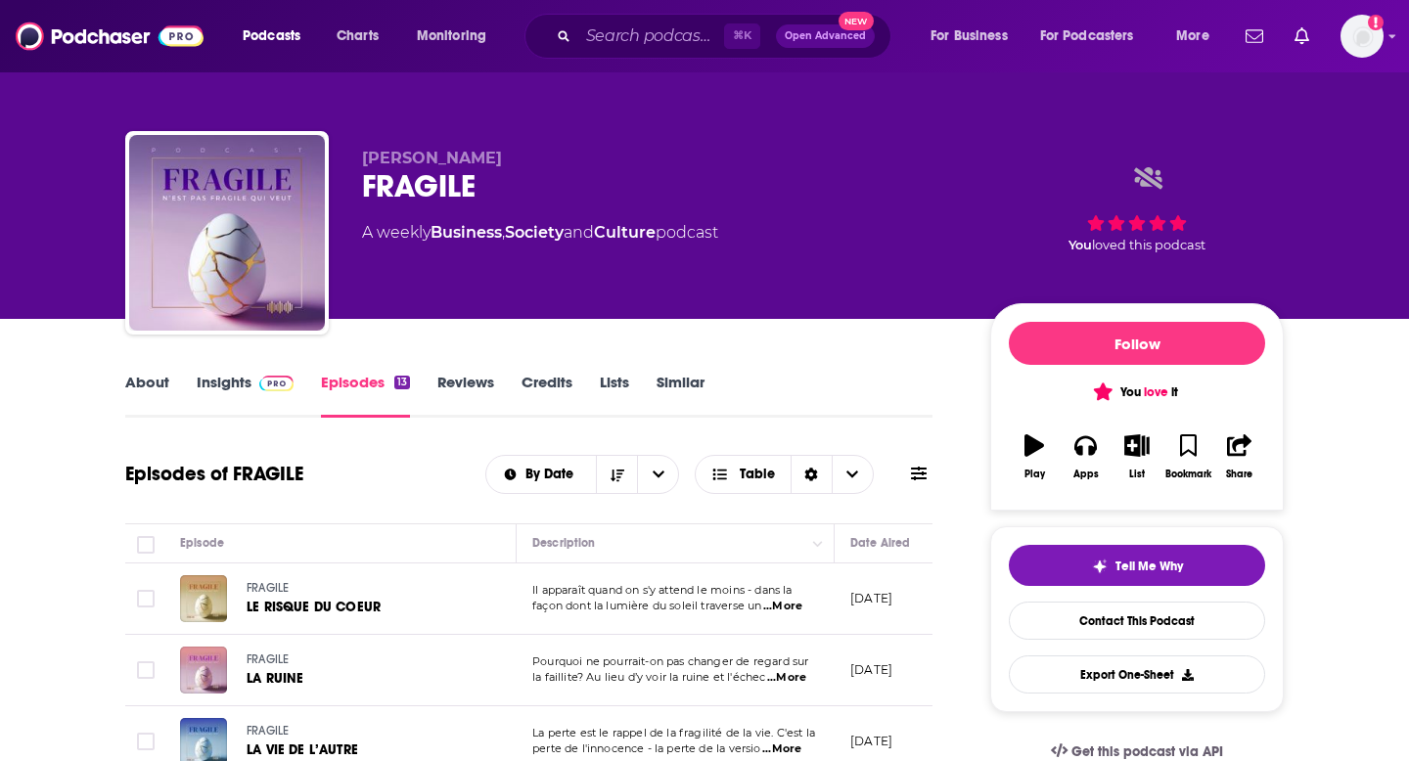
click at [239, 386] on link "Insights" at bounding box center [245, 395] width 97 height 45
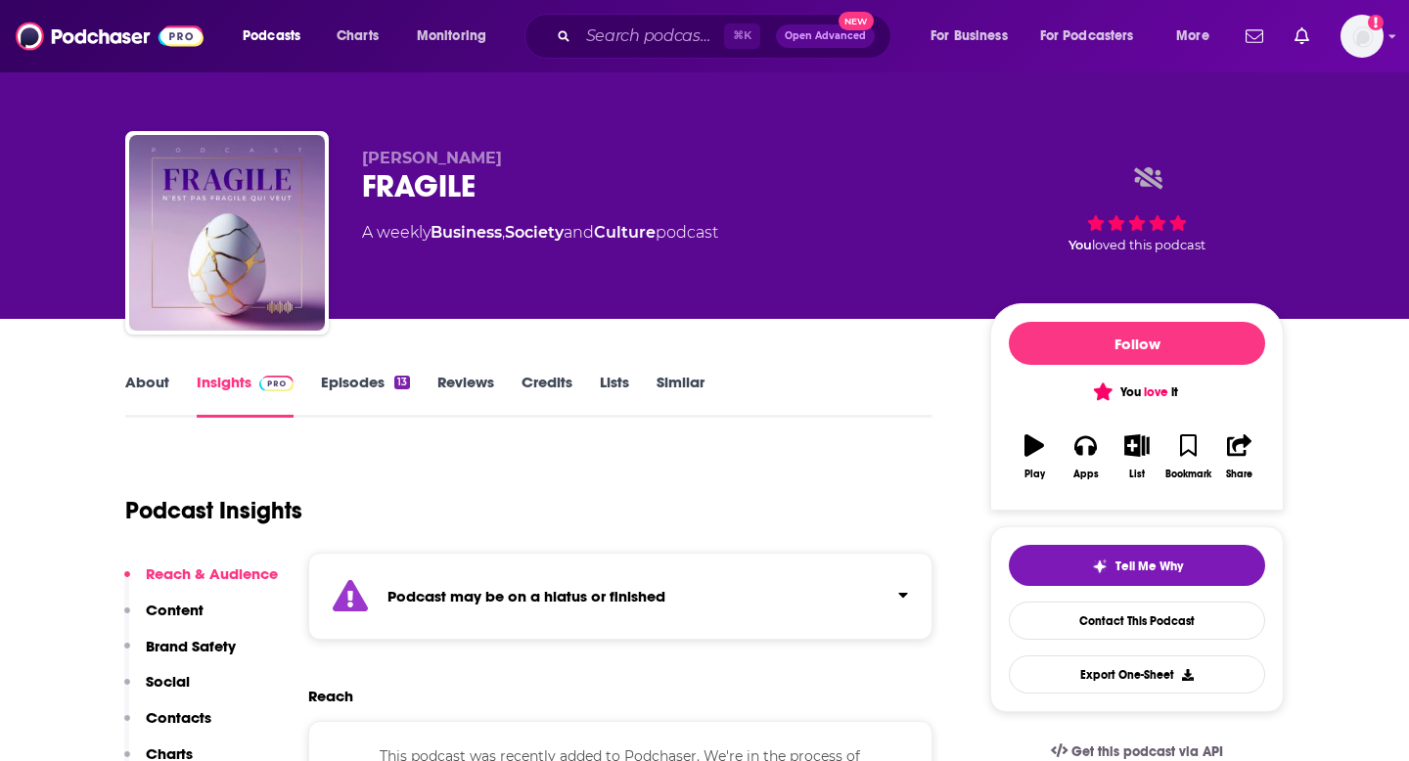
click at [160, 389] on link "About" at bounding box center [147, 395] width 44 height 45
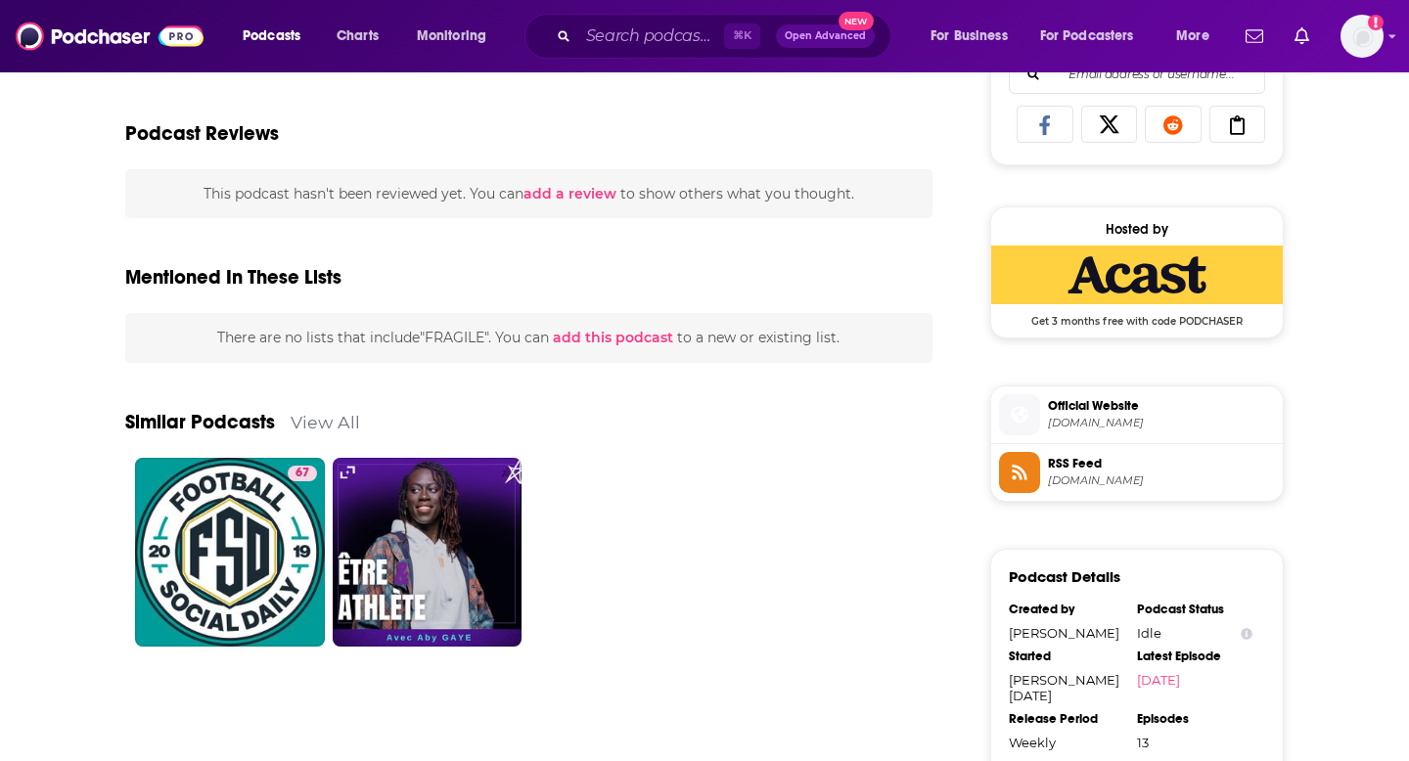
scroll to position [1346, 0]
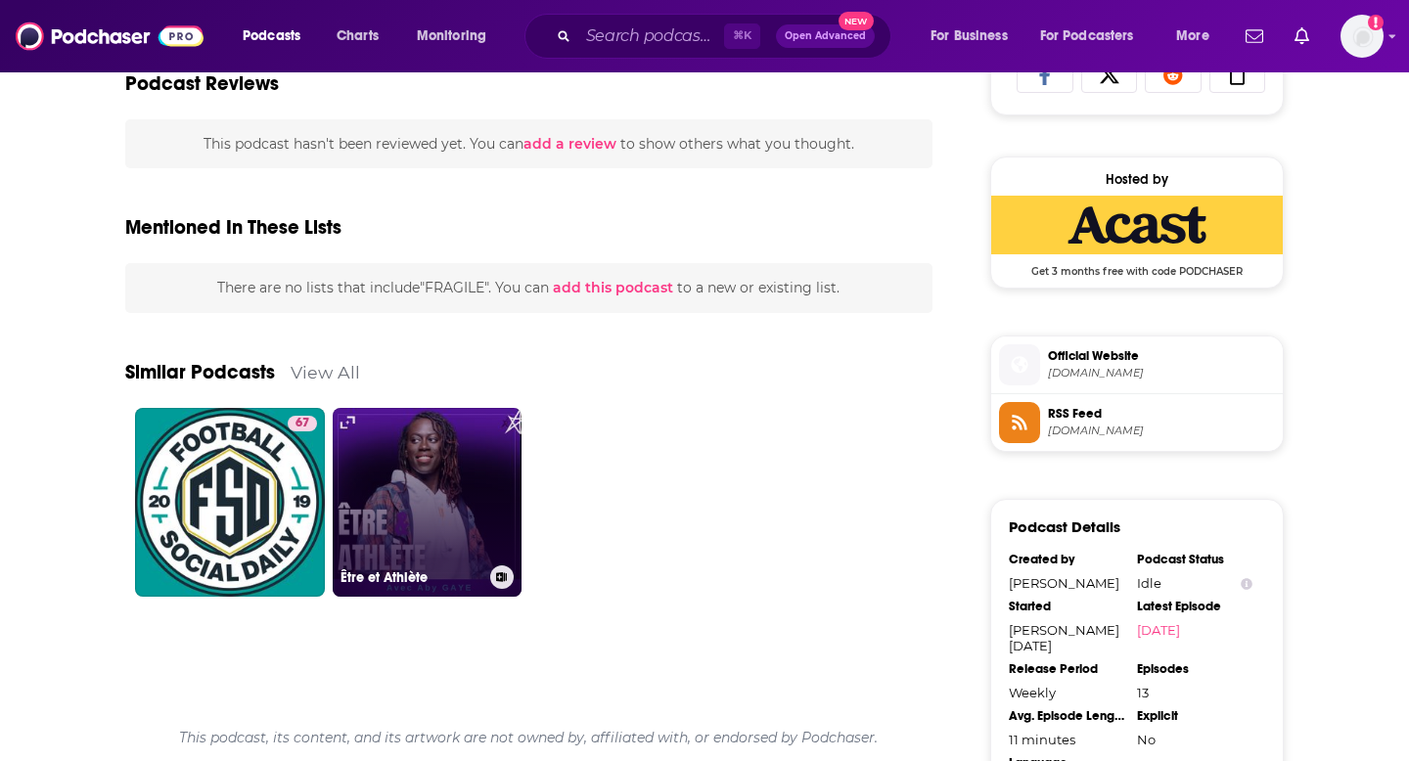
click at [447, 541] on link "Être et Athlète" at bounding box center [428, 503] width 190 height 190
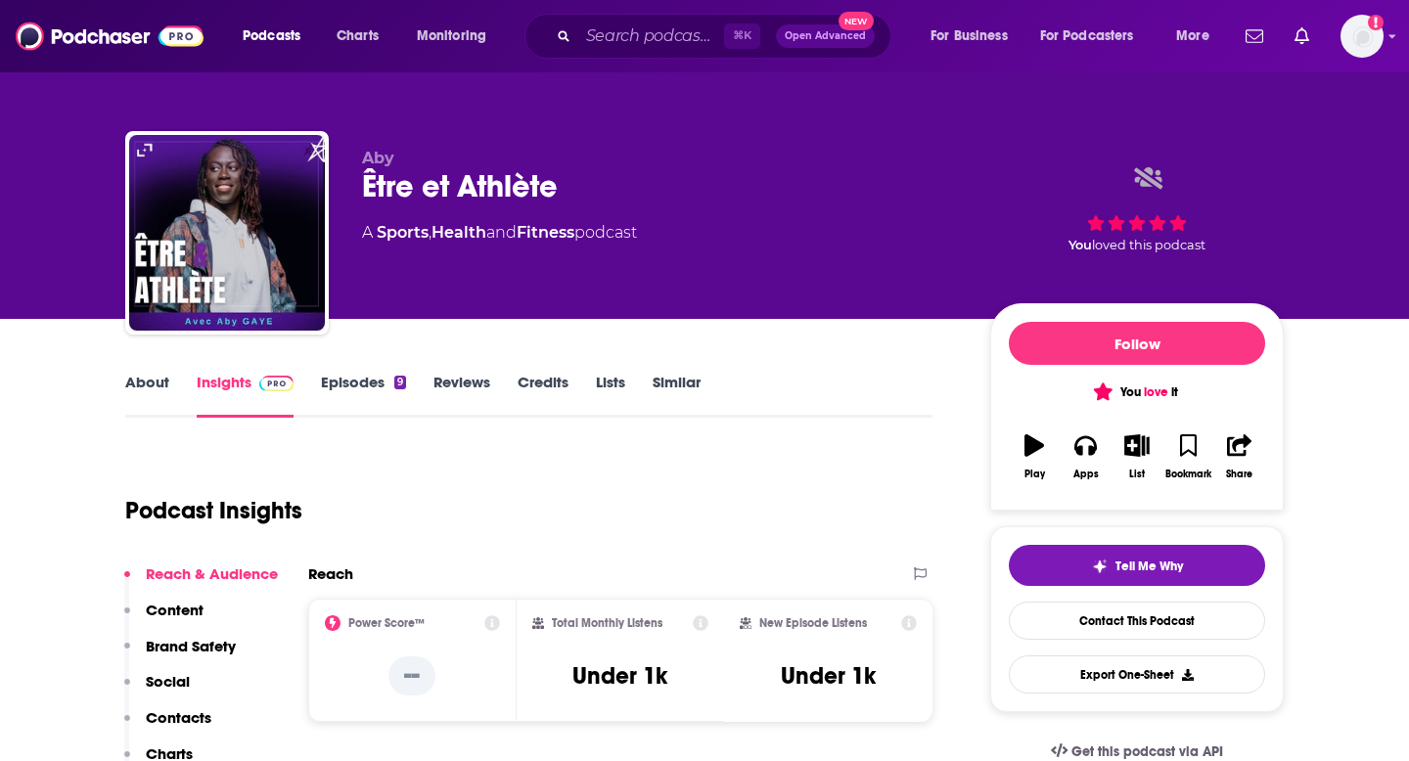
click at [364, 386] on link "Episodes 9" at bounding box center [363, 395] width 85 height 45
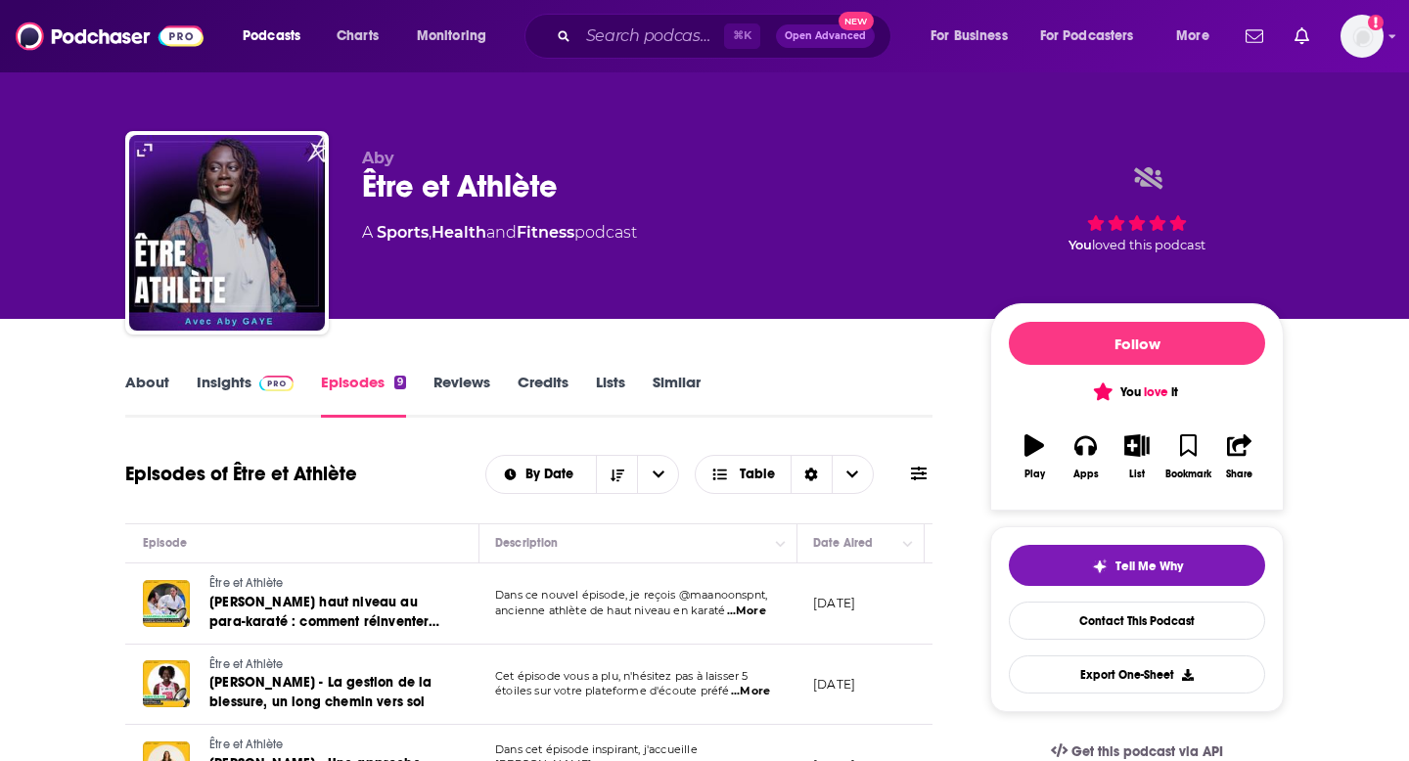
click at [241, 376] on link "Insights" at bounding box center [245, 395] width 97 height 45
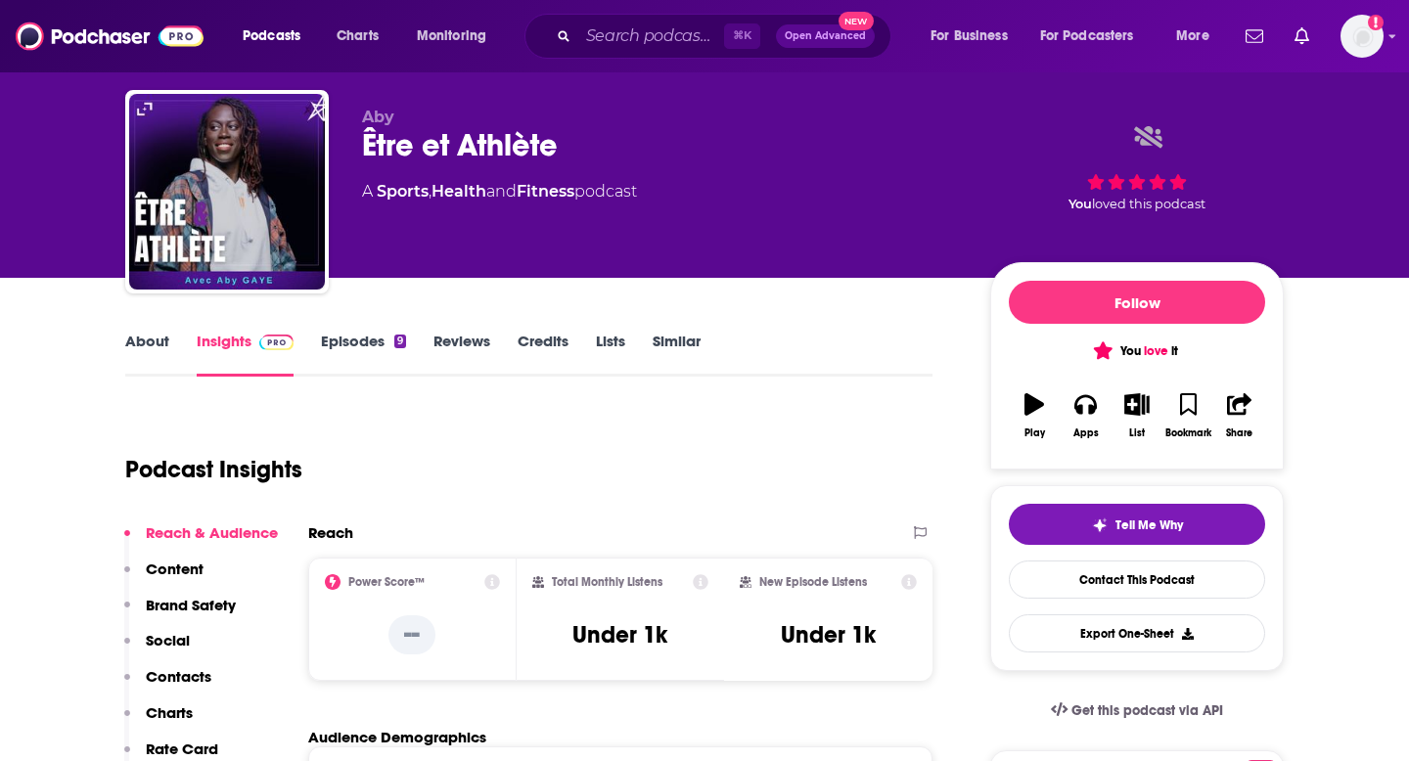
scroll to position [99, 0]
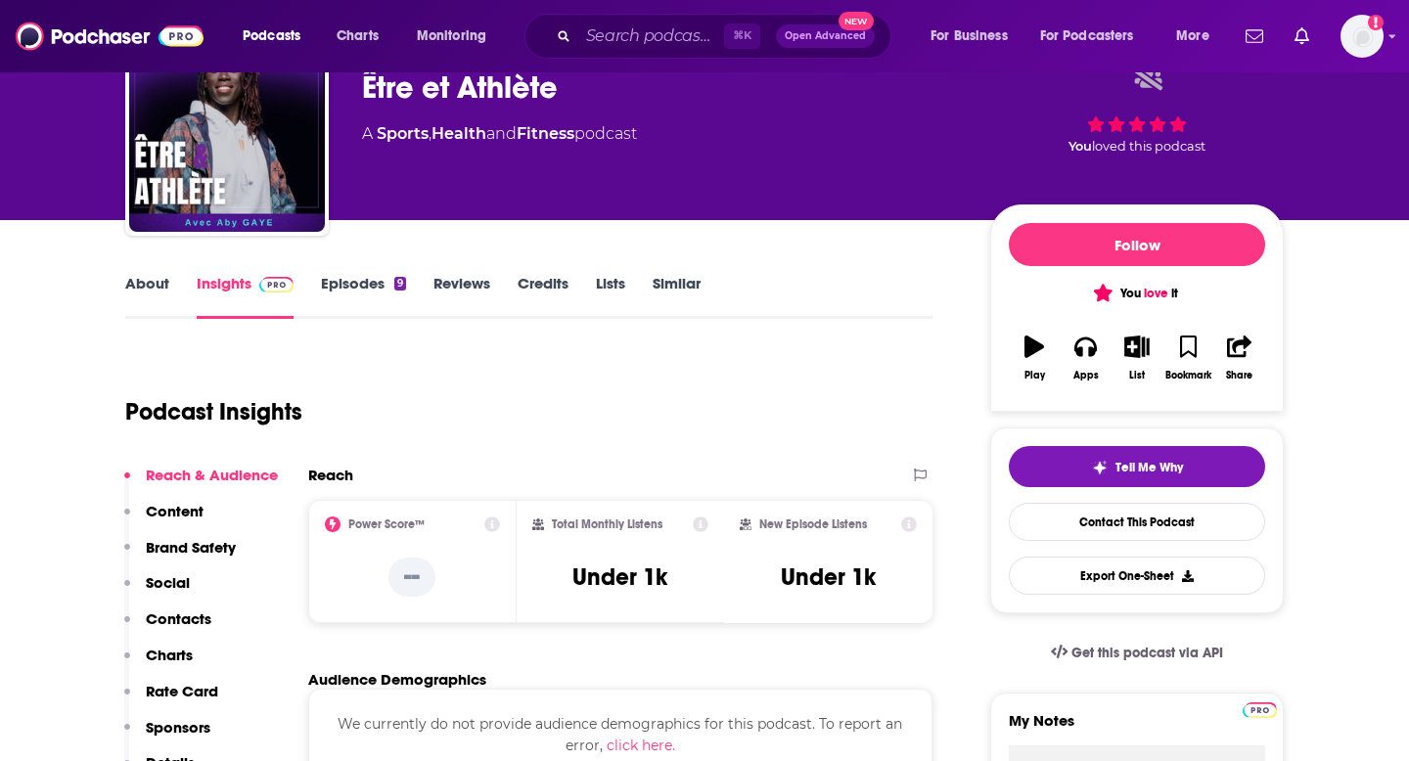
click at [154, 286] on link "About" at bounding box center [147, 296] width 44 height 45
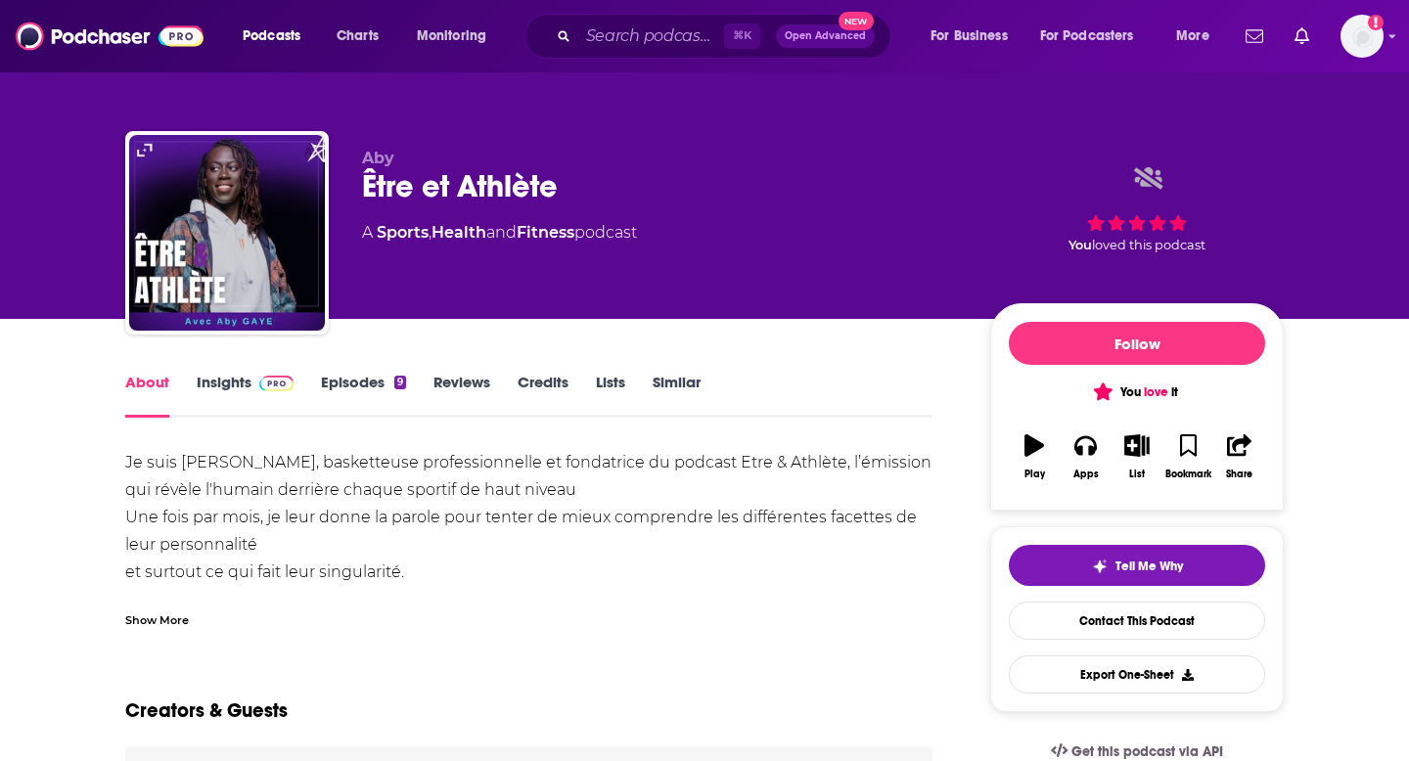
click at [349, 380] on link "Episodes 9" at bounding box center [363, 395] width 85 height 45
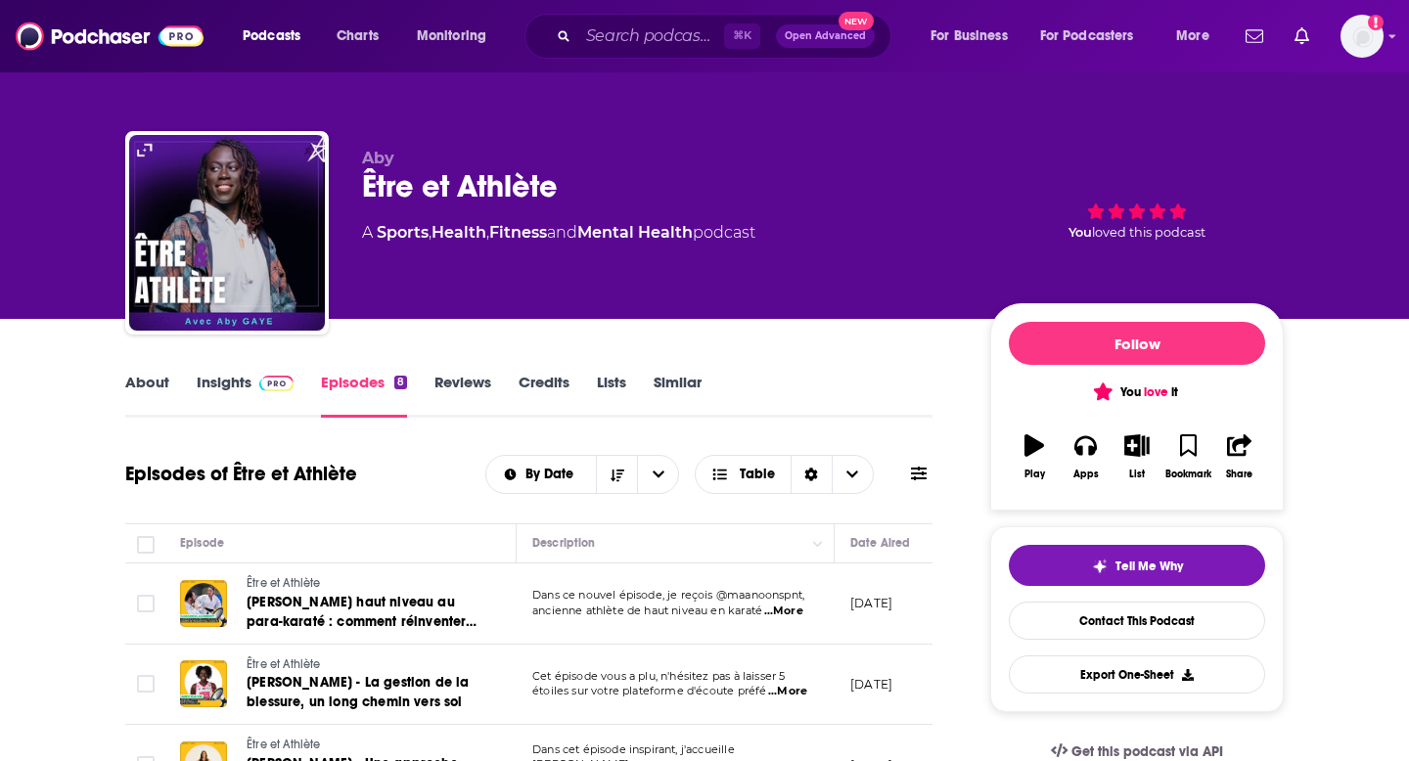
click at [160, 384] on link "About" at bounding box center [147, 395] width 44 height 45
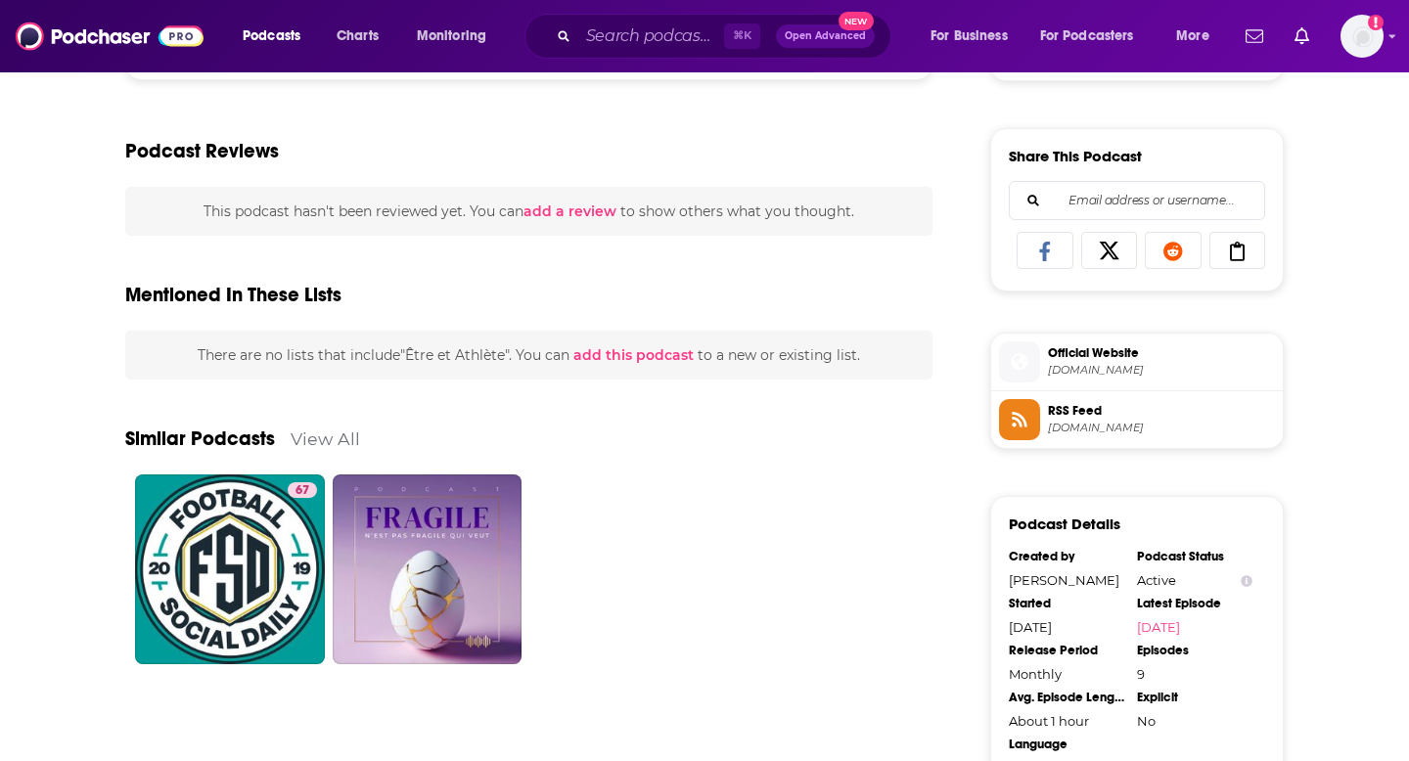
scroll to position [1271, 0]
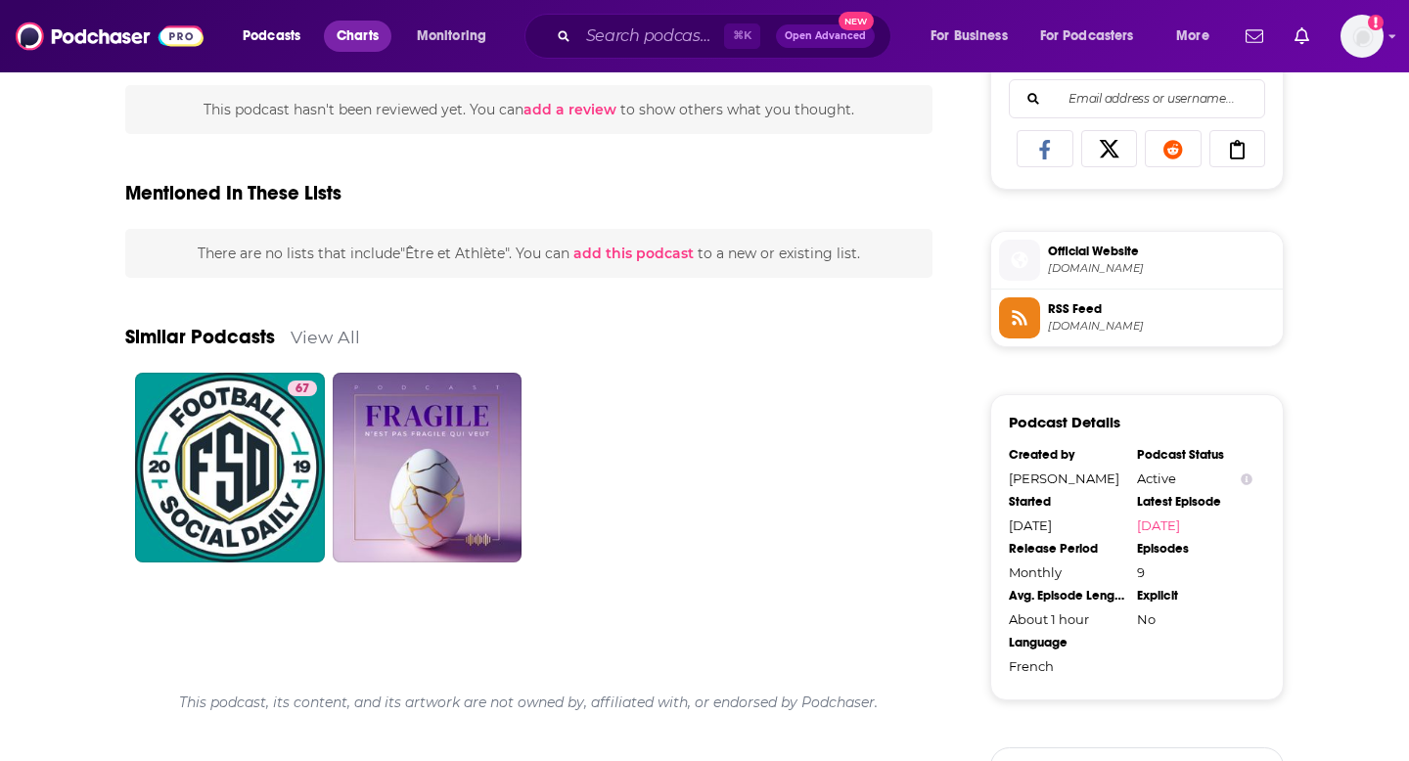
click at [369, 41] on span "Charts" at bounding box center [358, 36] width 42 height 27
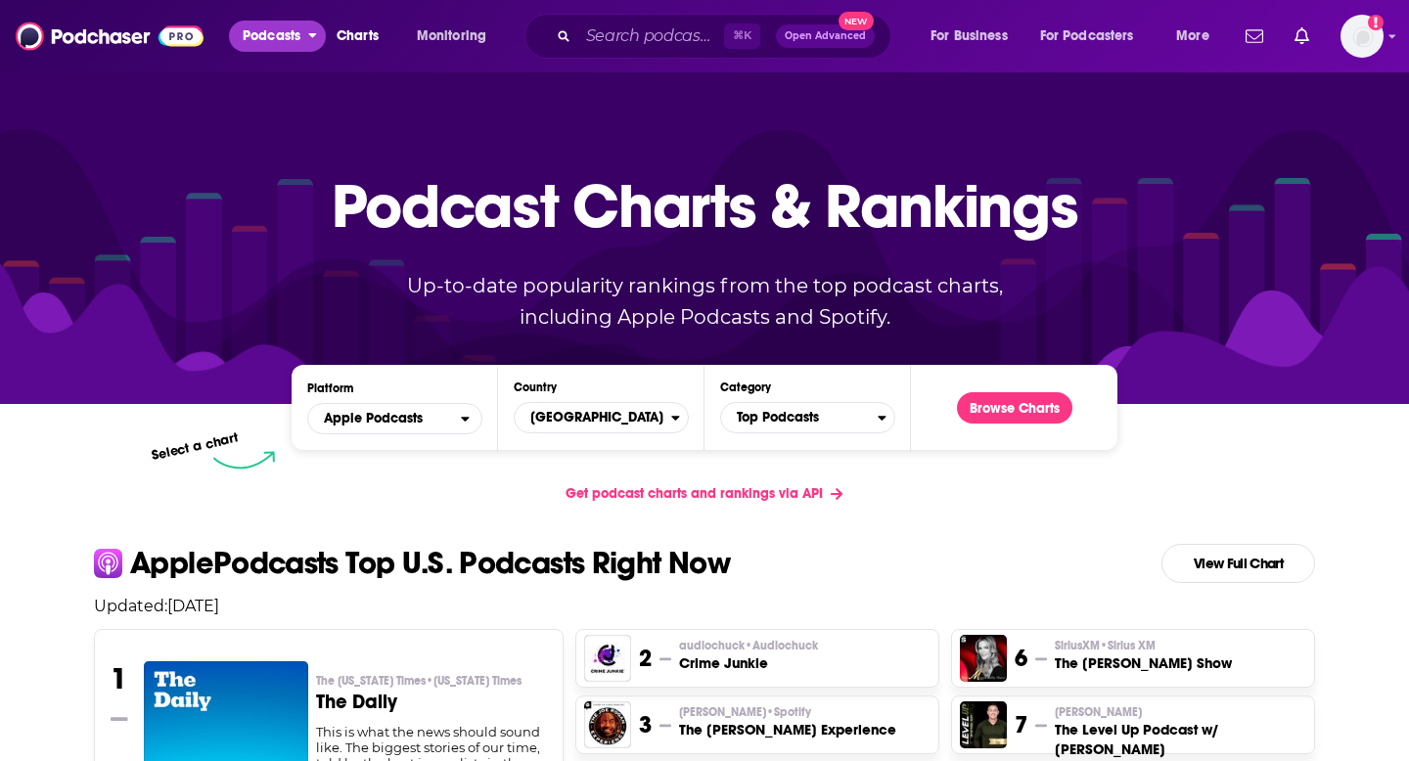
click at [270, 45] on span "Podcasts" at bounding box center [272, 36] width 58 height 27
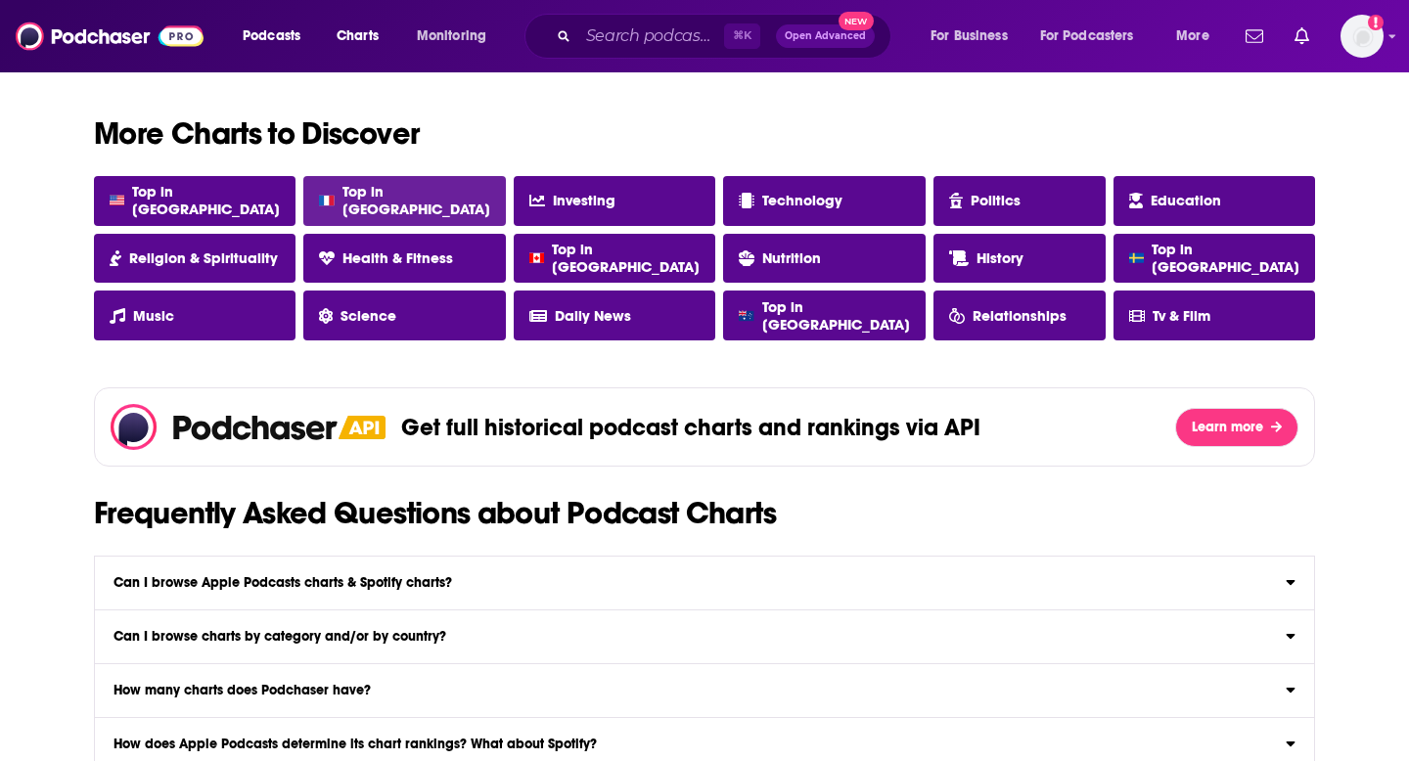
scroll to position [1708, 0]
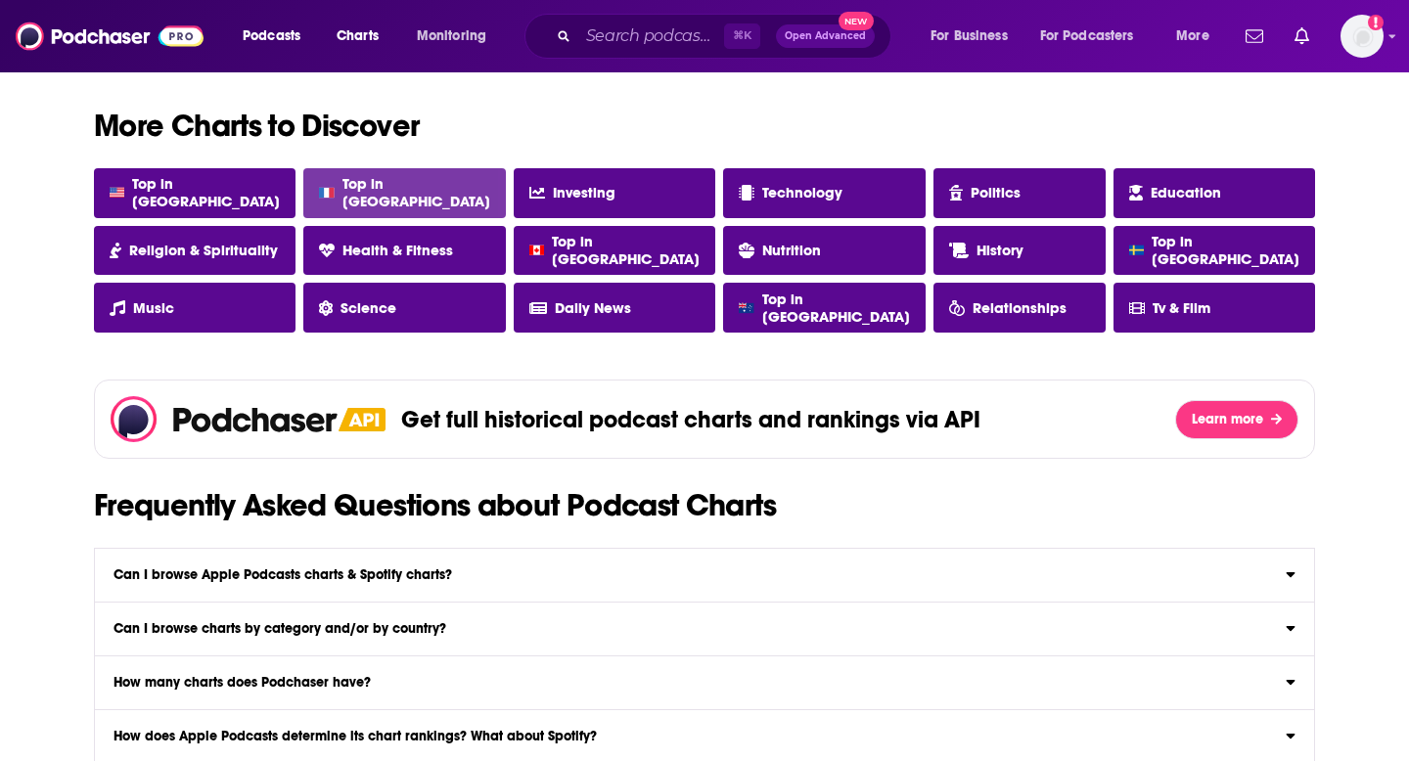
click at [443, 190] on span "Top in [GEOGRAPHIC_DATA]" at bounding box center [417, 192] width 148 height 35
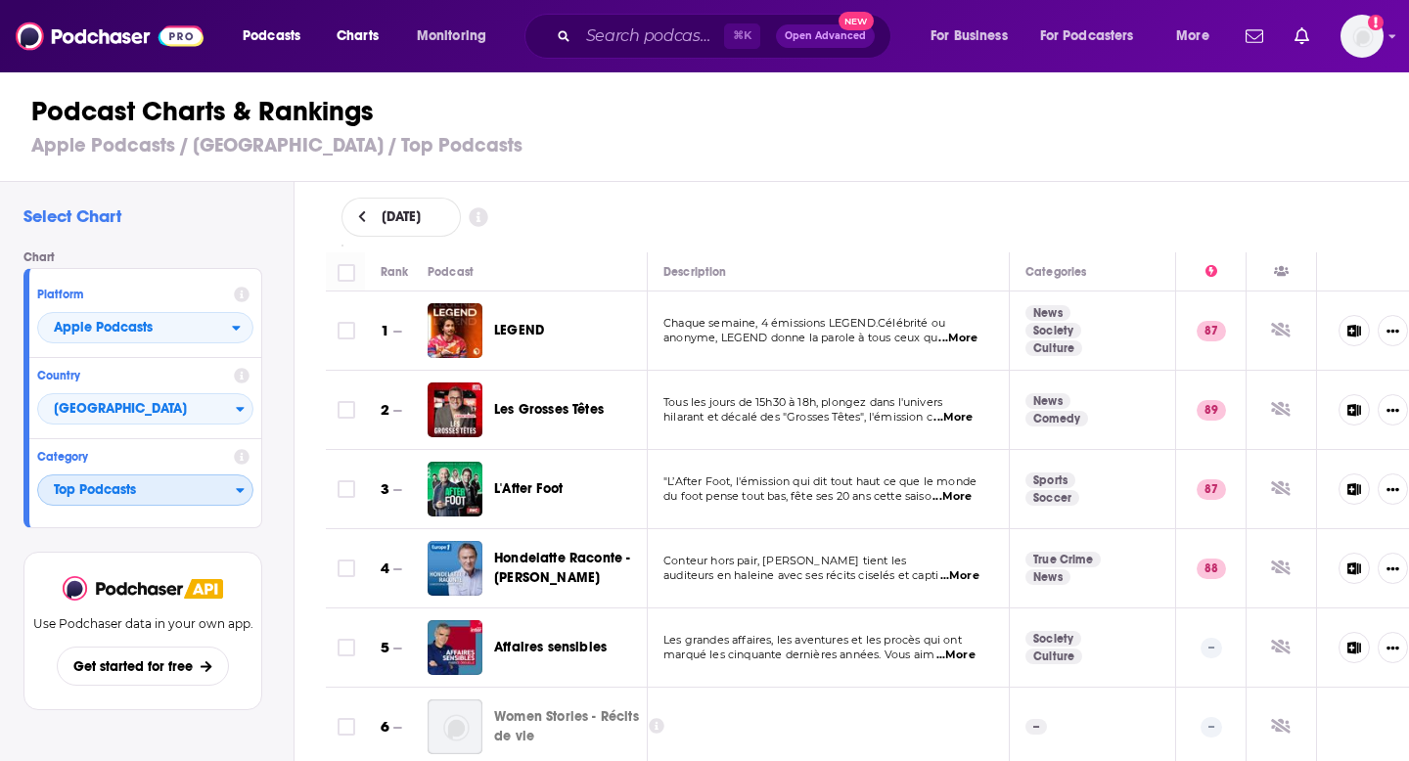
click at [235, 491] on span "Top Podcasts" at bounding box center [137, 491] width 198 height 33
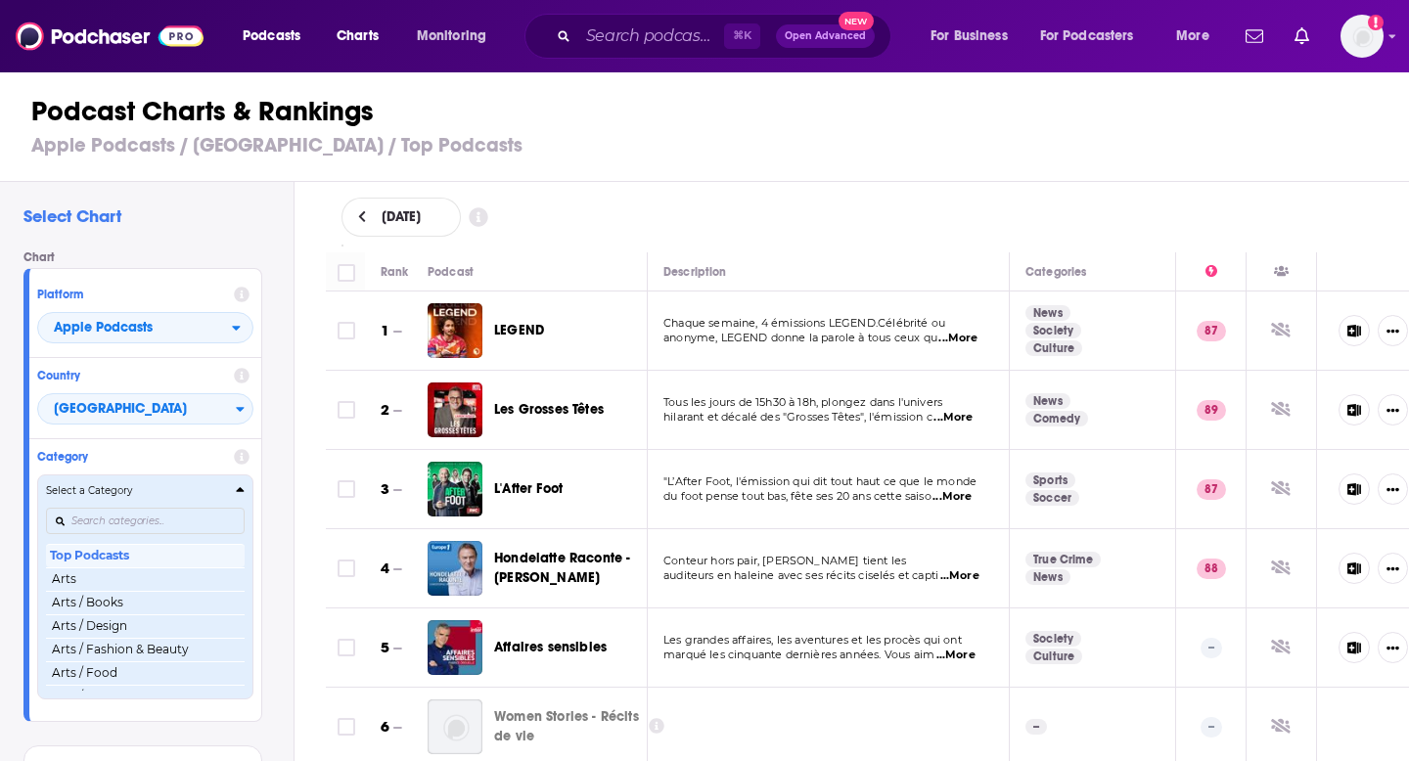
click at [243, 493] on icon "Categories" at bounding box center [241, 490] width 8 height 5
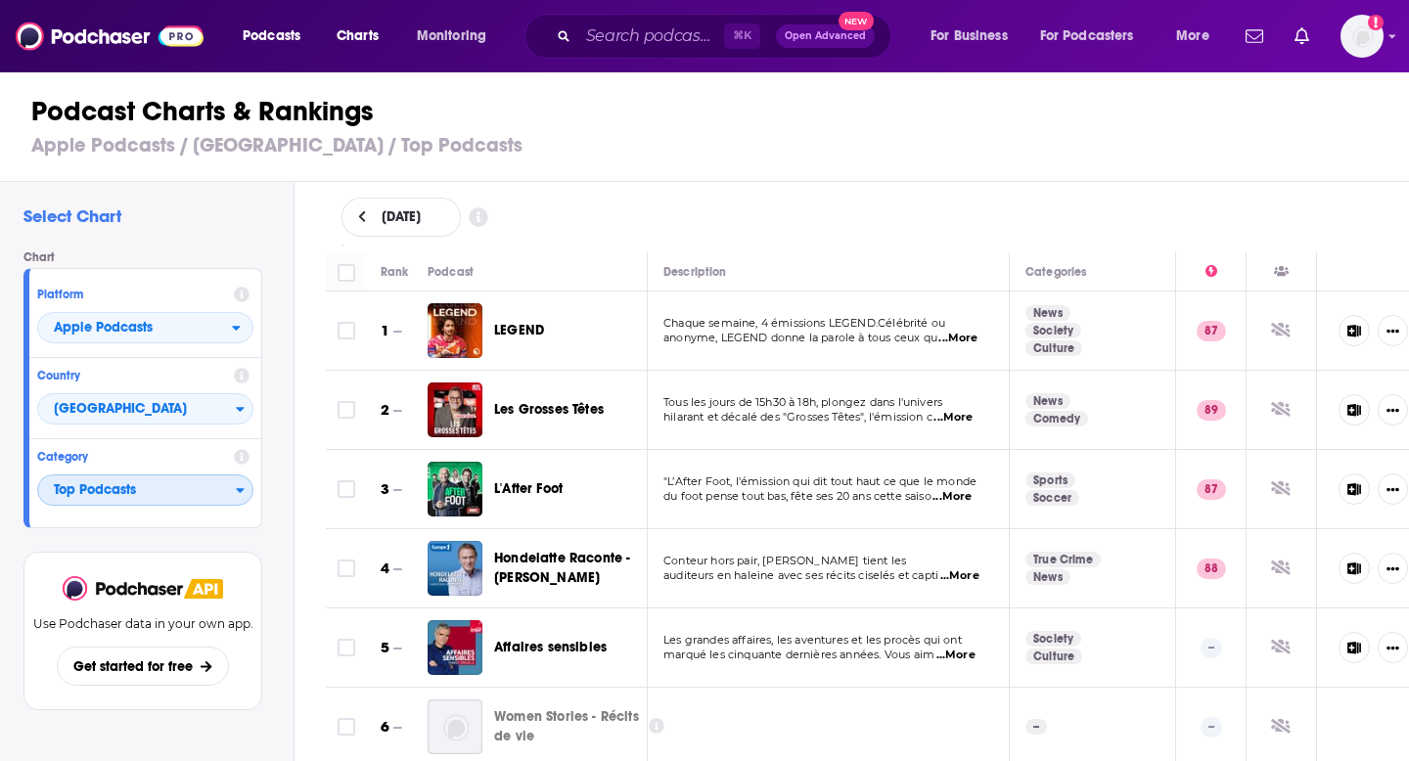
click at [243, 493] on icon "Categories" at bounding box center [240, 490] width 9 height 14
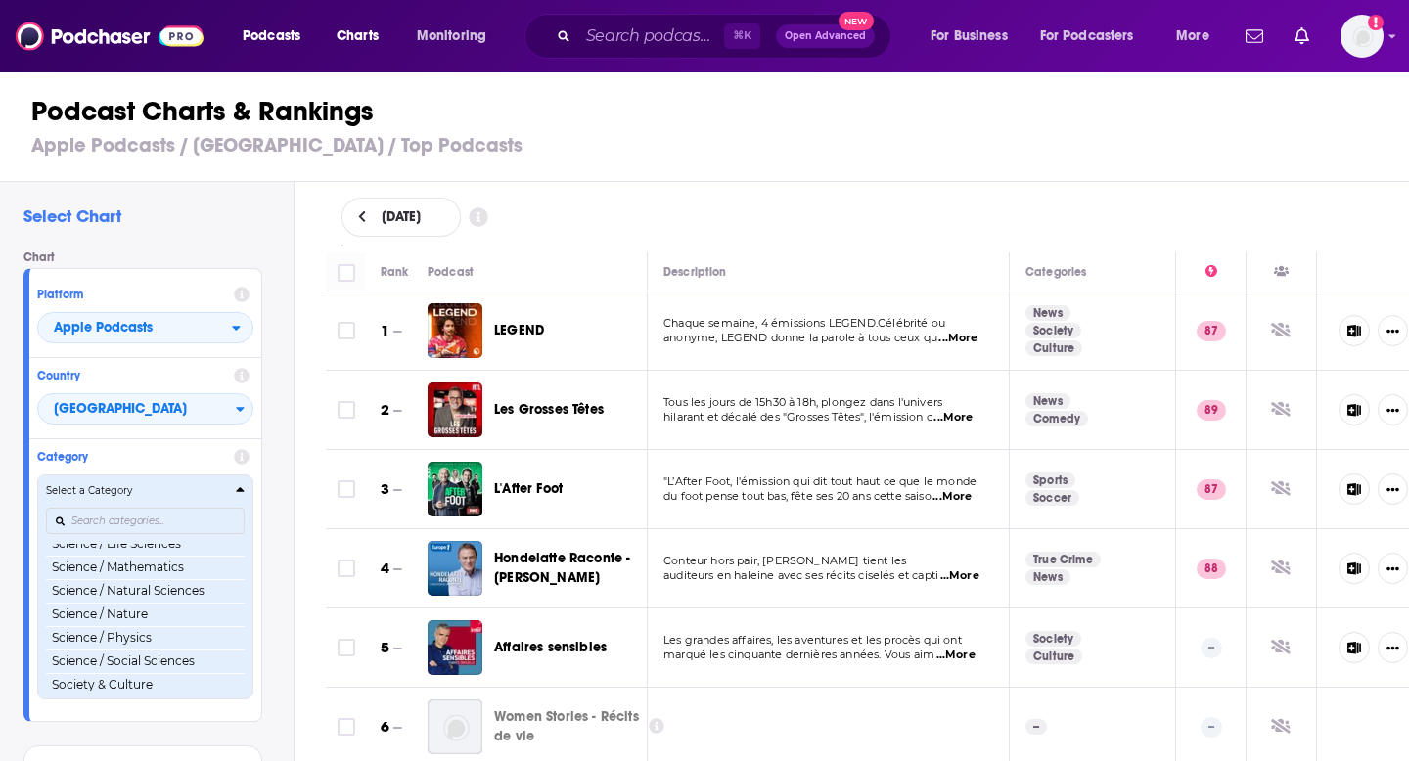
scroll to position [1978, 0]
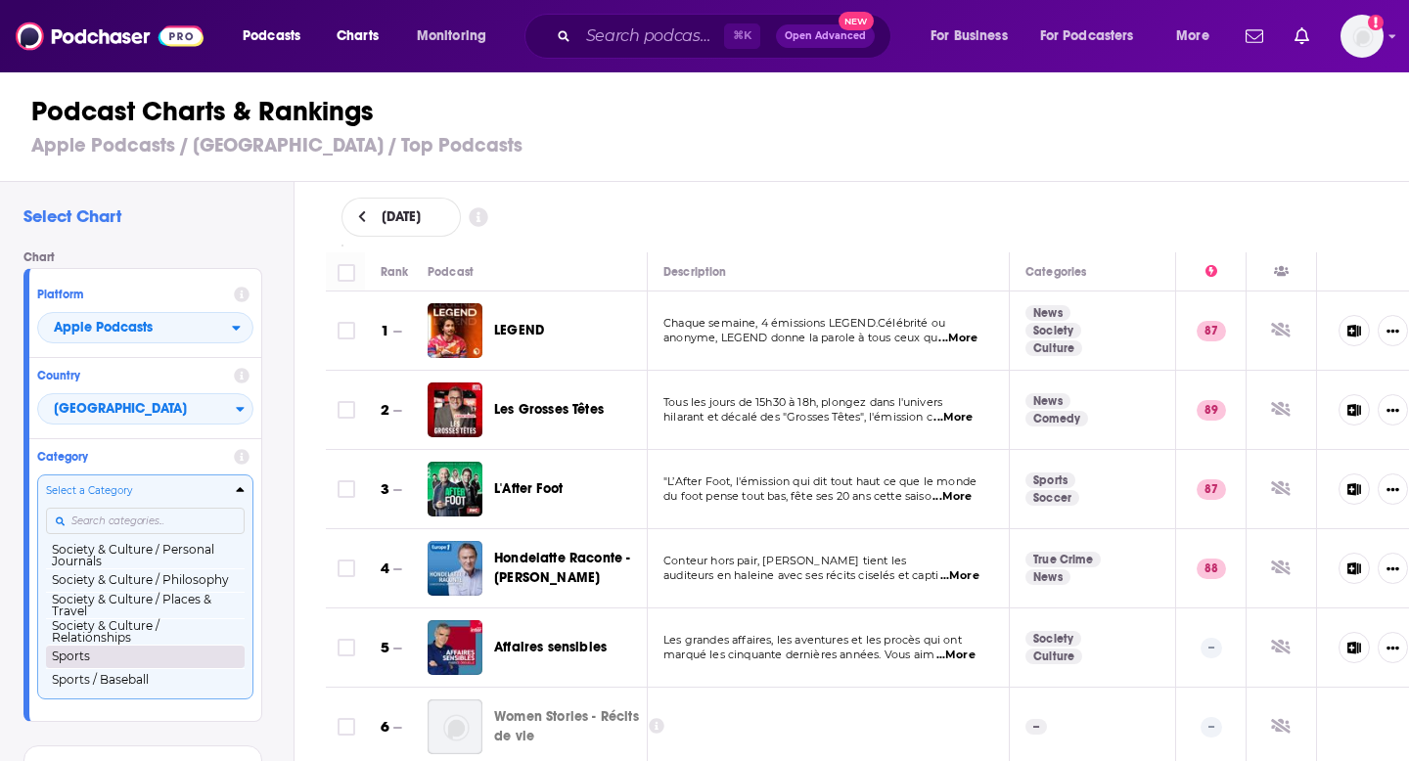
click at [134, 659] on button "Sports" at bounding box center [145, 656] width 199 height 23
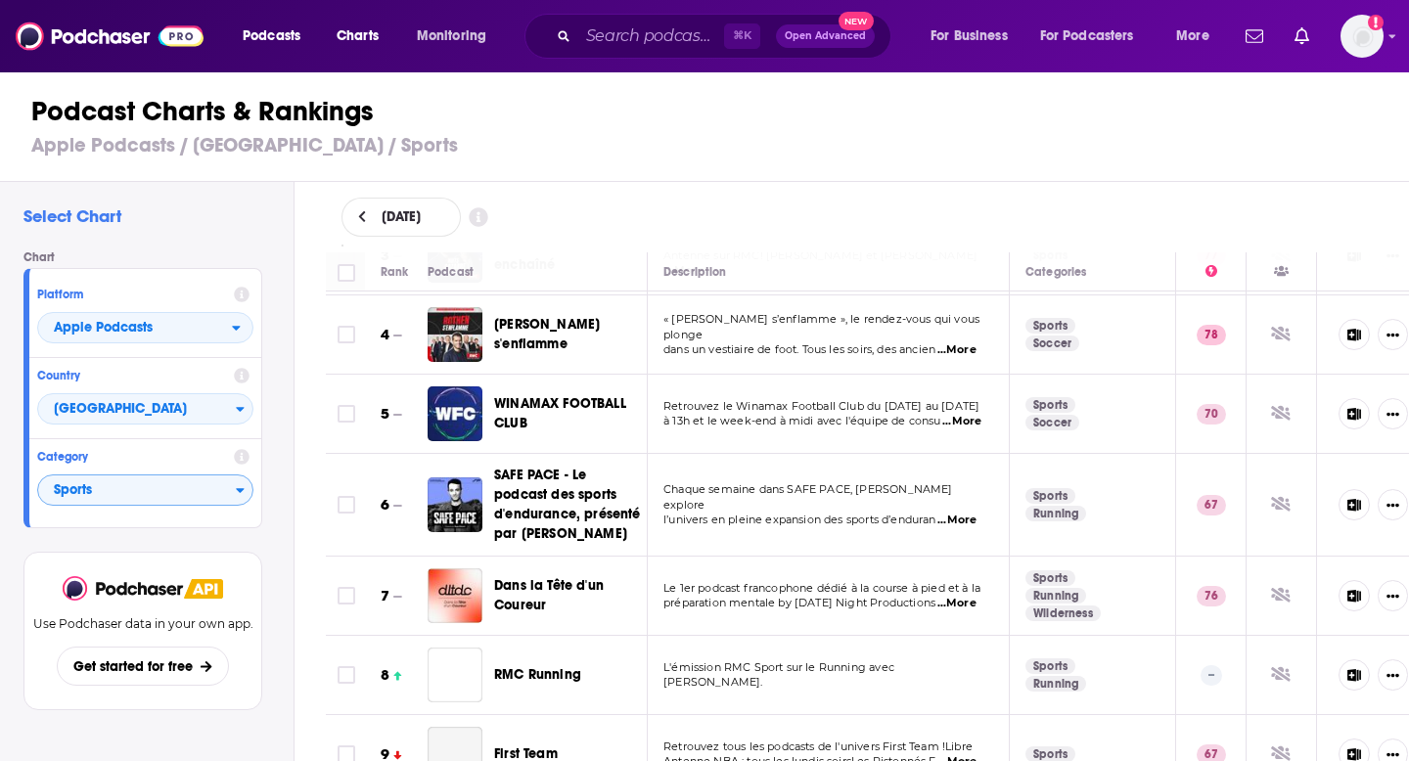
scroll to position [245, 0]
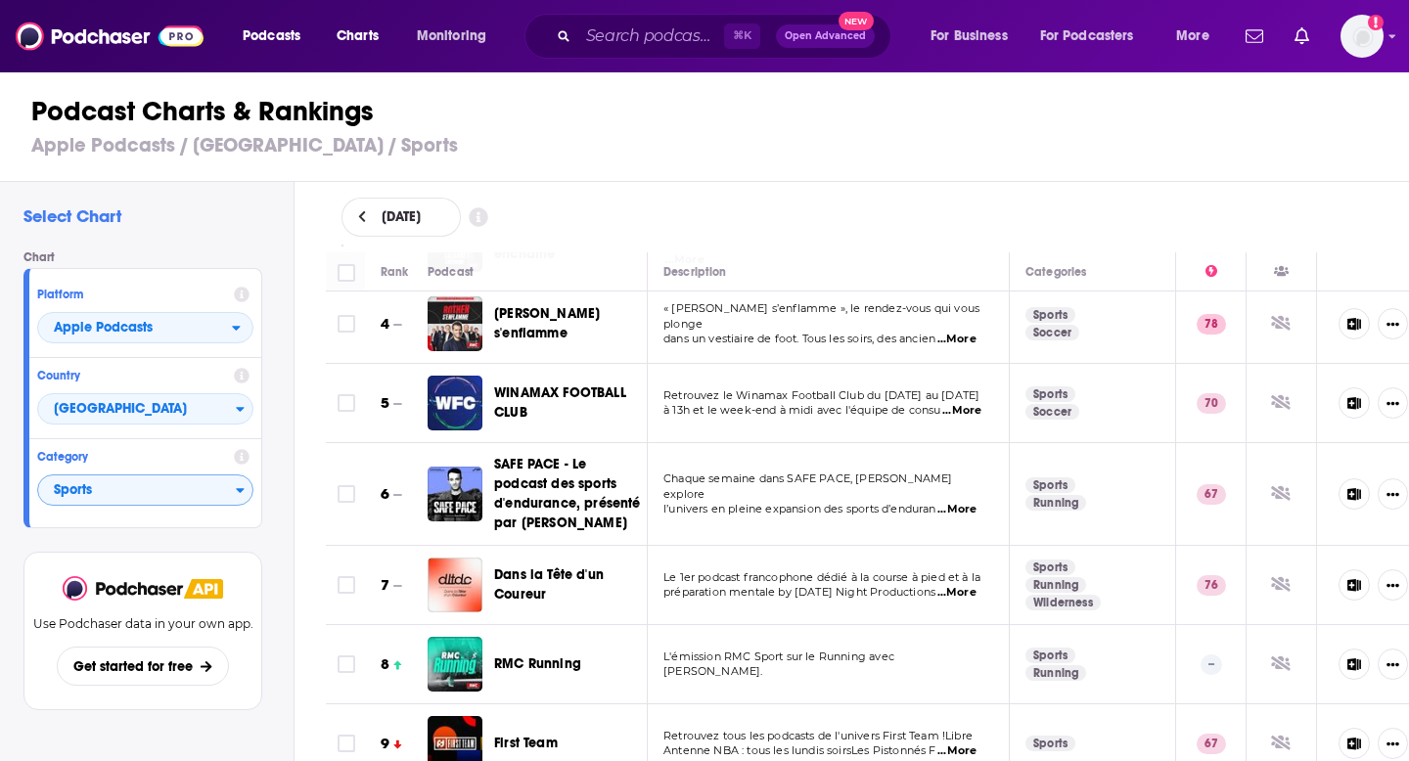
click at [963, 502] on span "...More" at bounding box center [957, 510] width 39 height 16
click at [803, 533] on td "Chaque semaine dans SAFE PACE, [PERSON_NAME] explore l’univers en pleine expans…" at bounding box center [829, 494] width 362 height 103
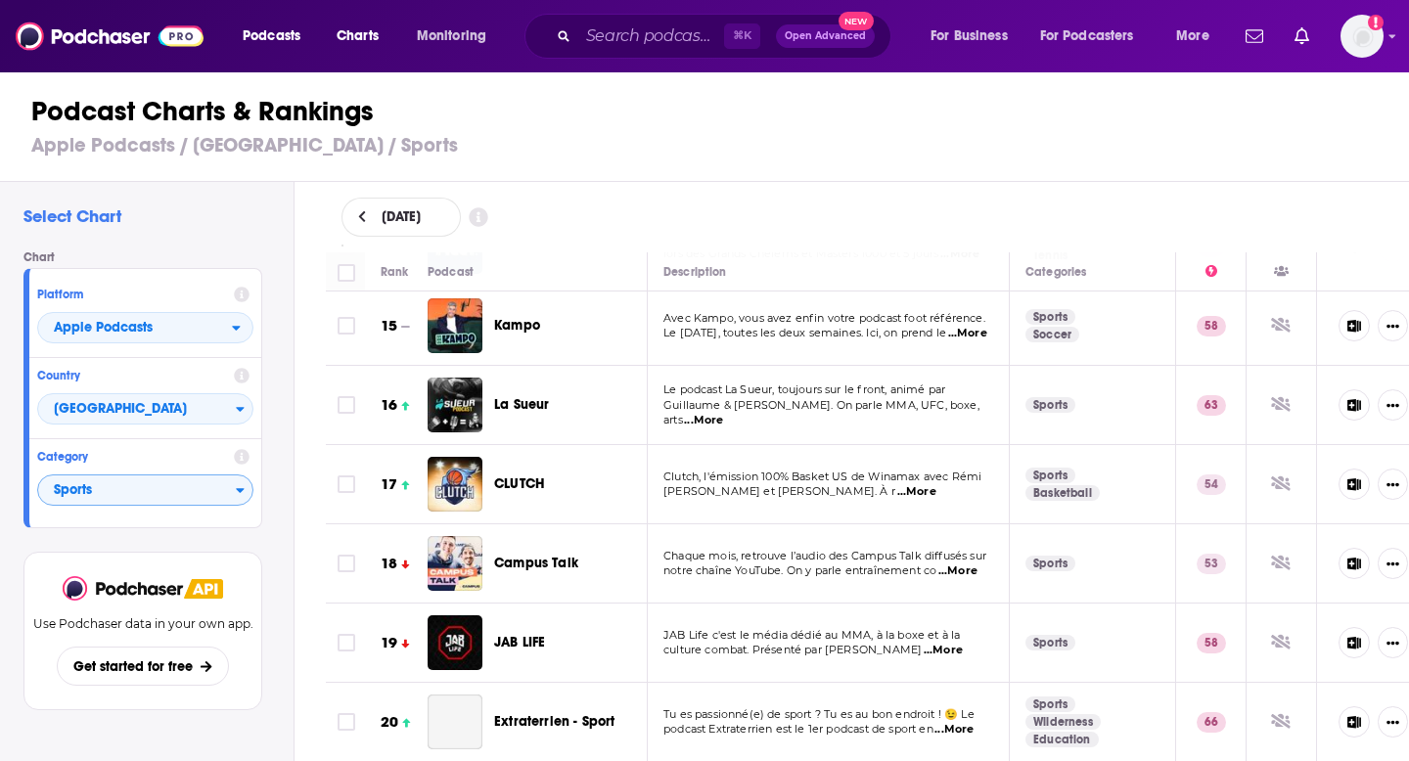
scroll to position [1163, 0]
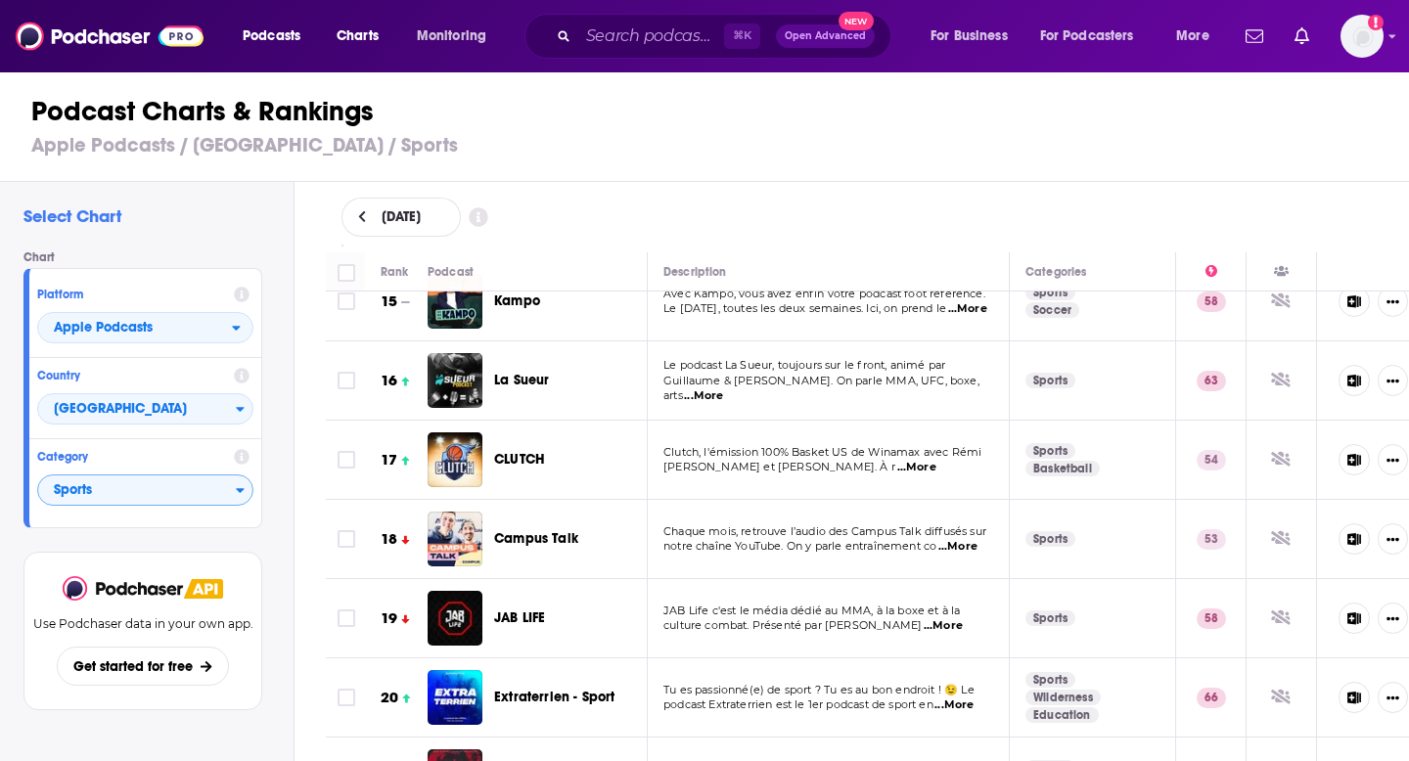
click at [963, 628] on span "...More" at bounding box center [943, 626] width 39 height 16
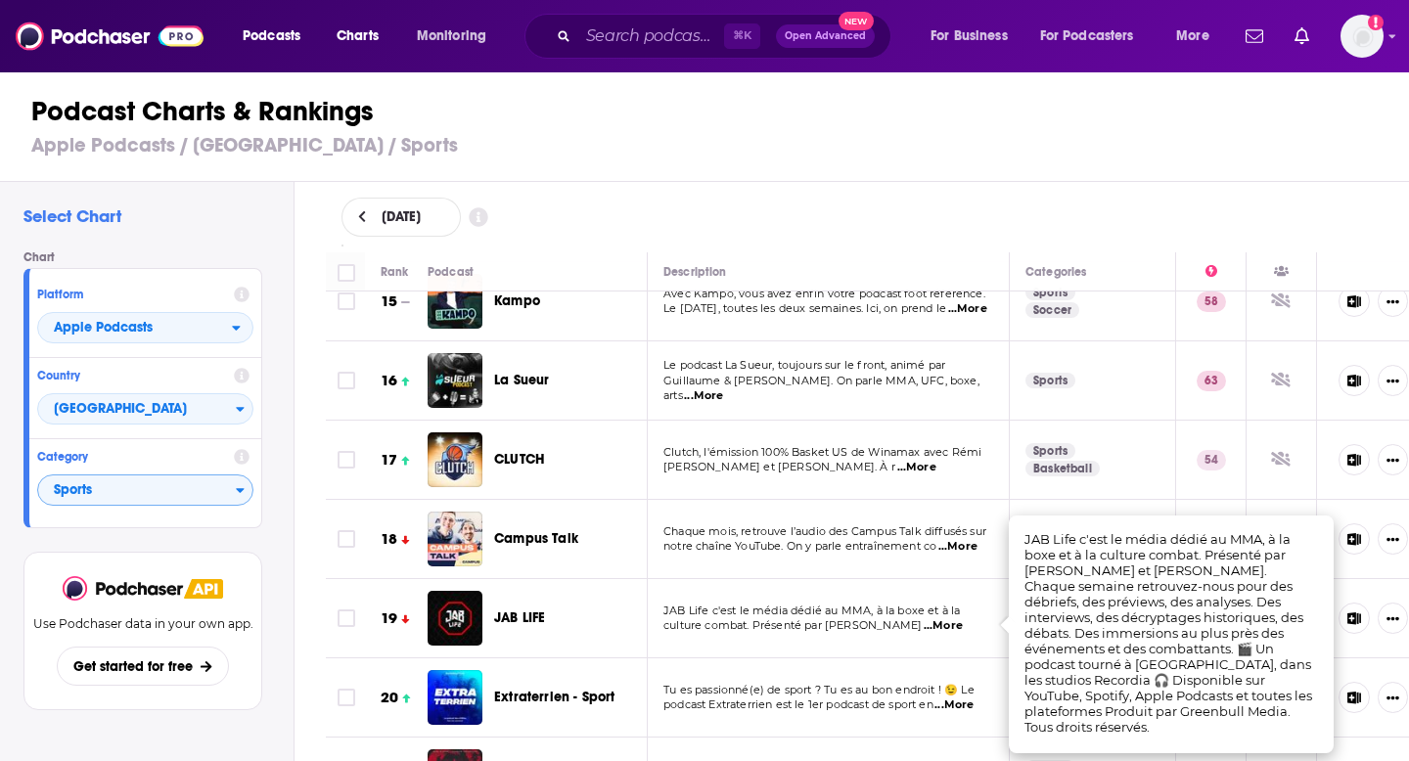
click at [829, 600] on td "JAB Life c'est le média dédié au MMA, à la boxe et à la culture combat. Présent…" at bounding box center [829, 618] width 362 height 79
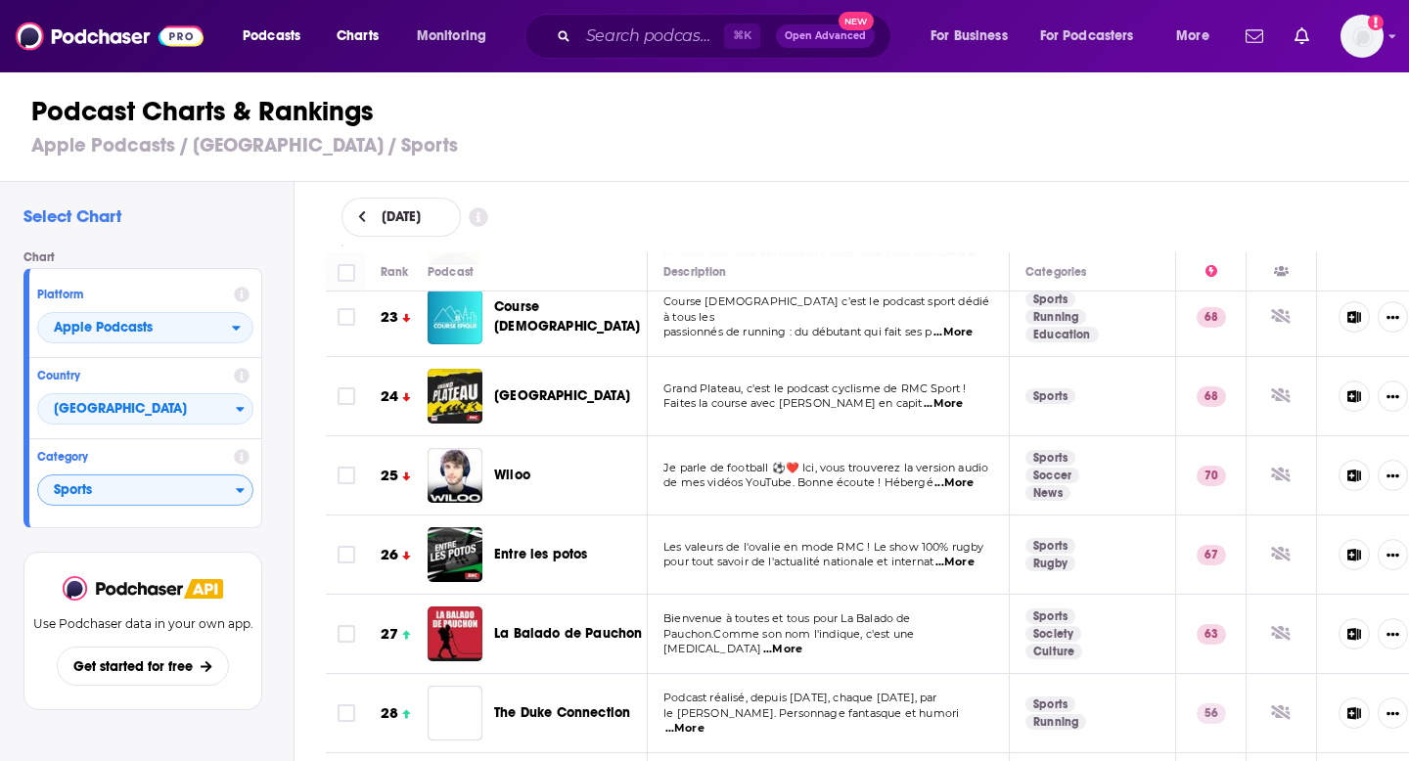
scroll to position [1861, 0]
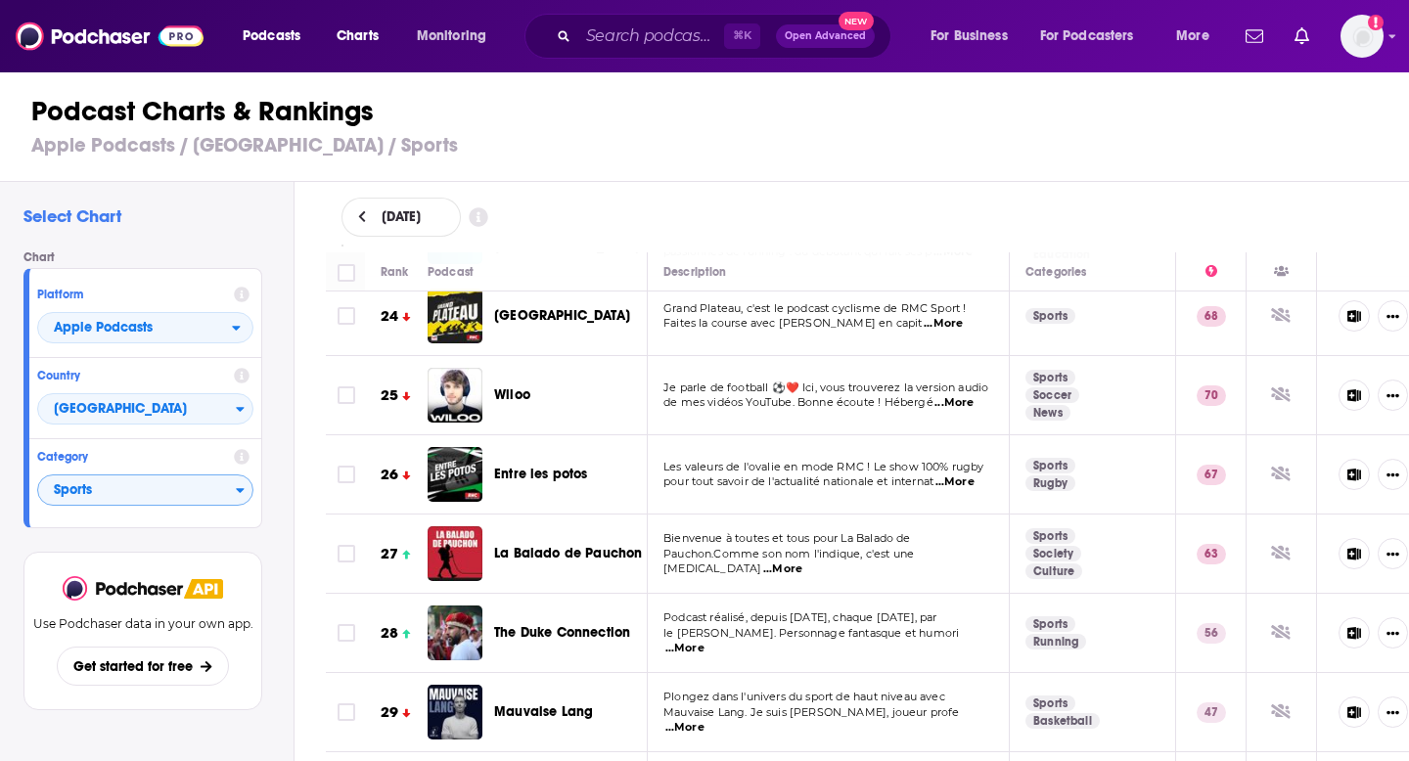
click at [802, 562] on span "...More" at bounding box center [782, 570] width 39 height 16
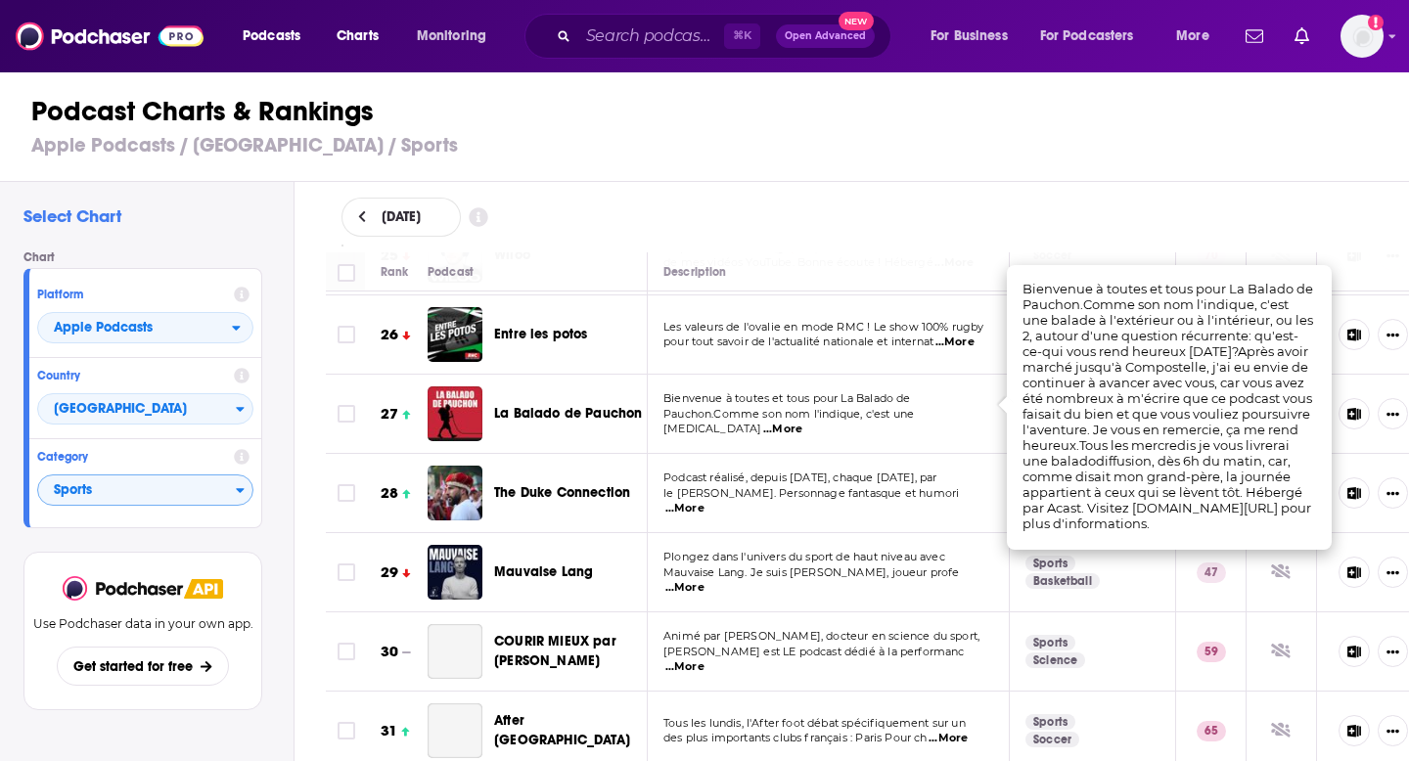
scroll to position [2071, 0]
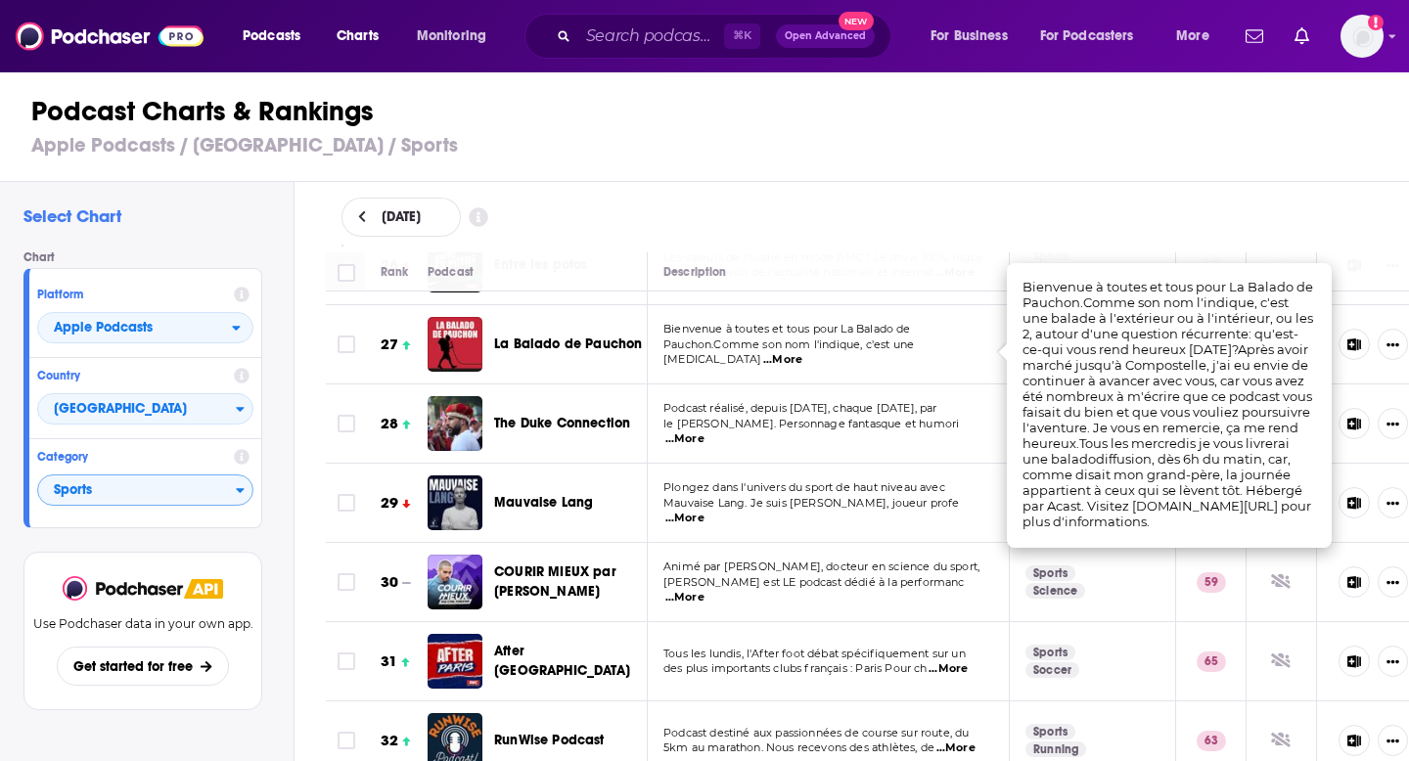
click at [705, 512] on span "...More" at bounding box center [684, 519] width 39 height 16
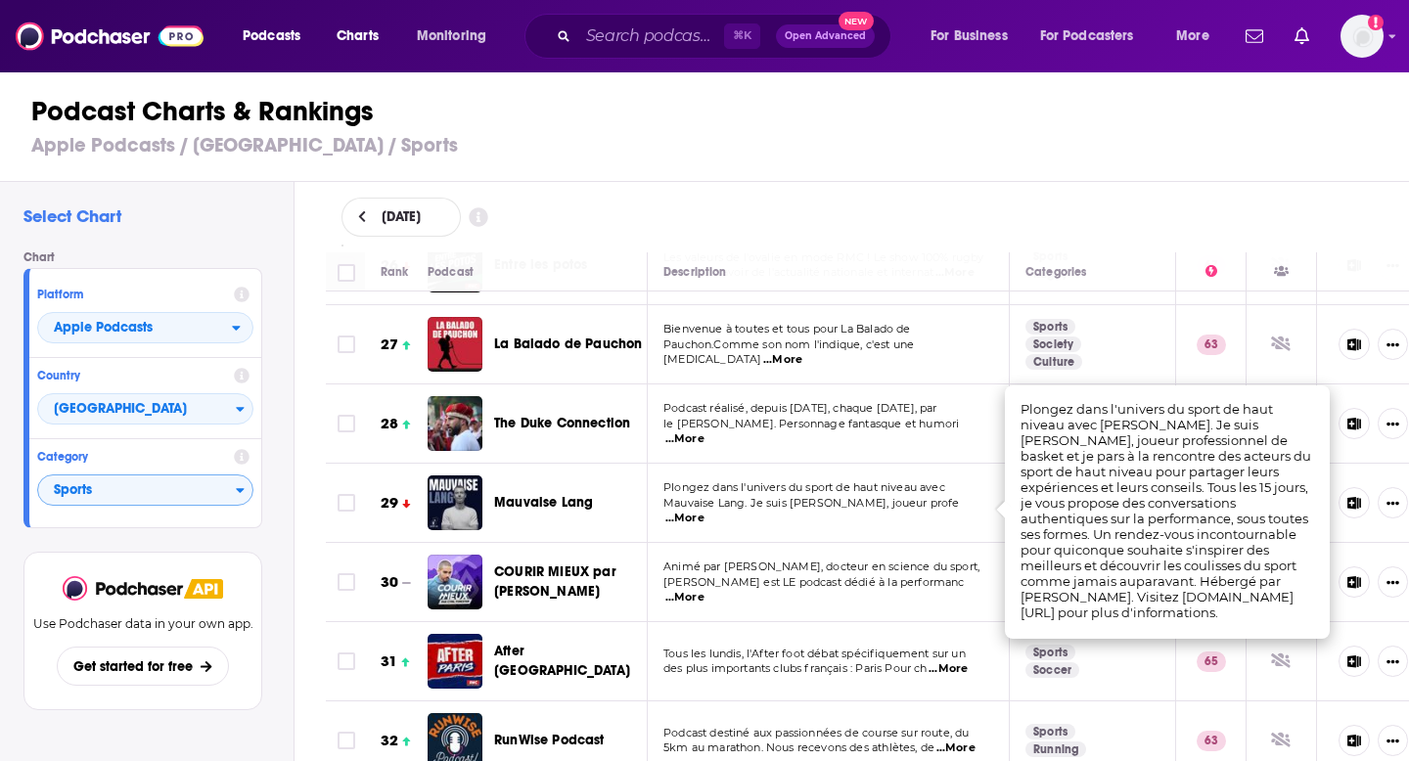
click at [848, 551] on td "Animé par [PERSON_NAME], docteur en science du sport, [PERSON_NAME] est LE podc…" at bounding box center [829, 582] width 362 height 79
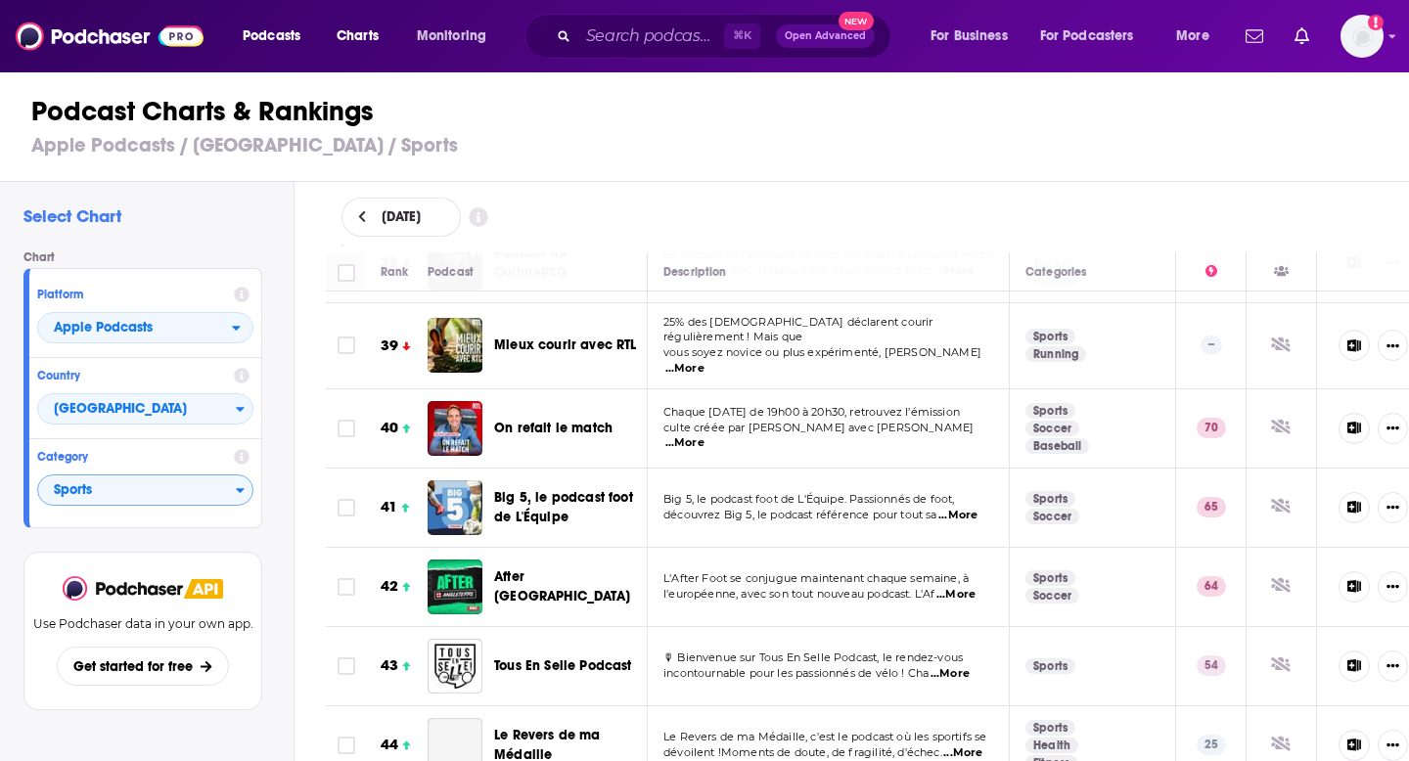
scroll to position [3135, 0]
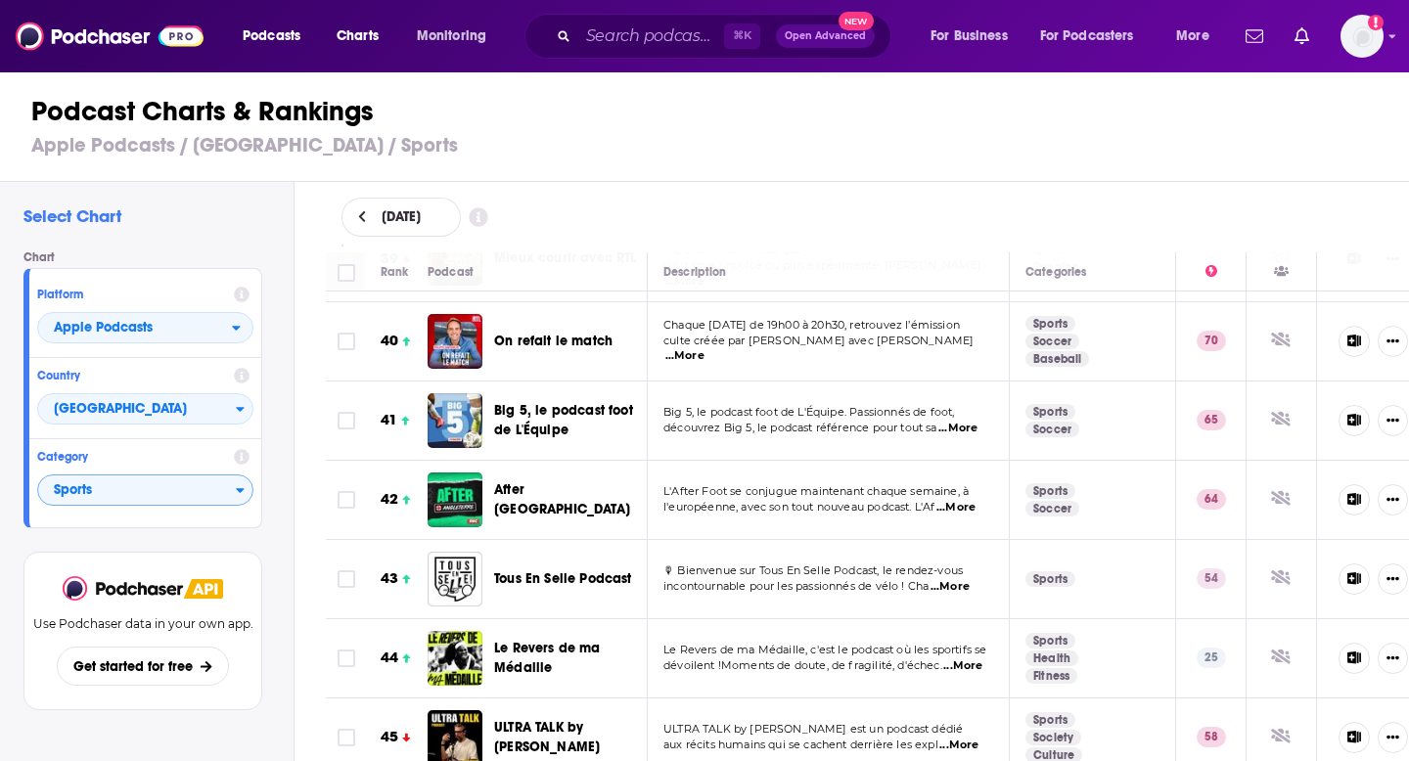
click at [973, 659] on span "...More" at bounding box center [962, 667] width 39 height 16
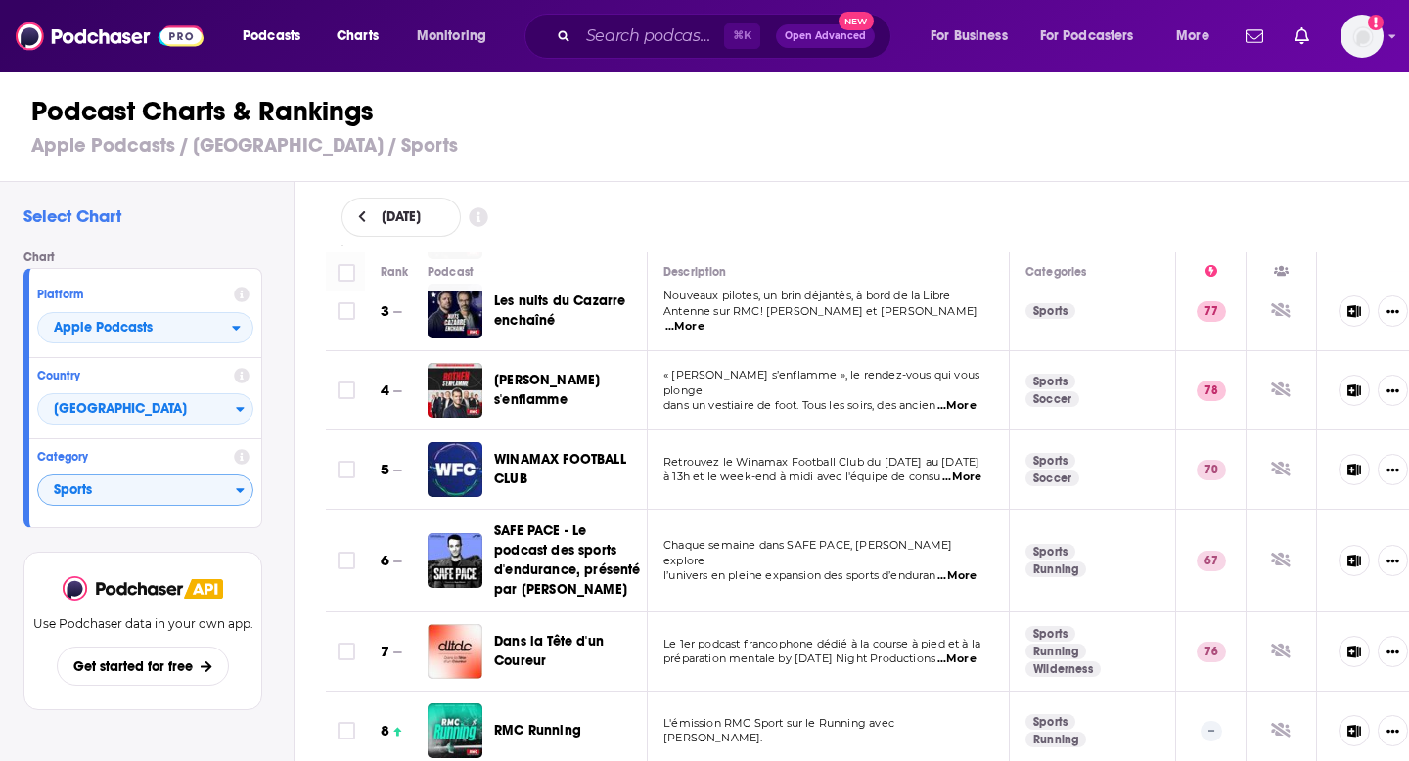
scroll to position [0, 0]
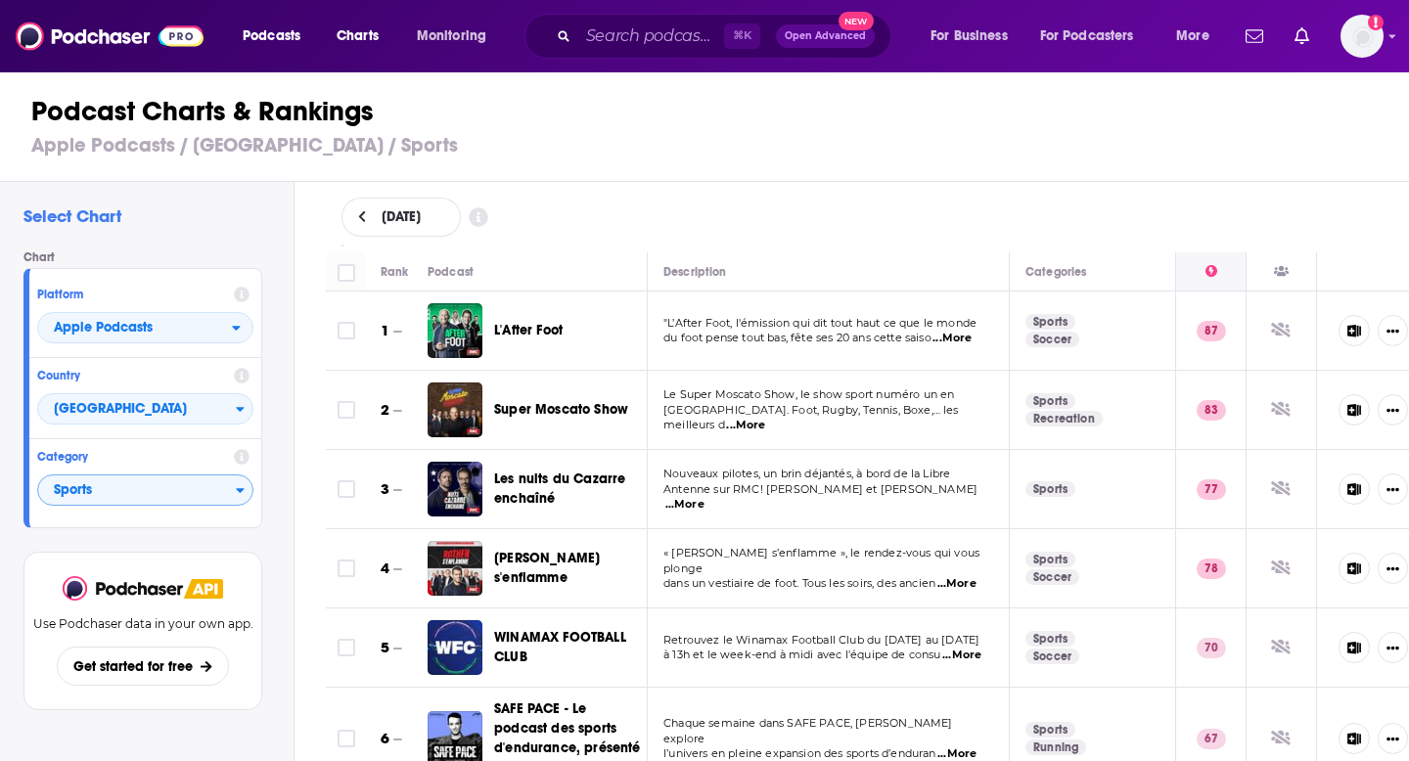
click at [1211, 271] on icon at bounding box center [1212, 271] width 12 height 12
click at [1228, 271] on div at bounding box center [1210, 271] width 69 height 23
click at [1195, 274] on div at bounding box center [1210, 271] width 69 height 23
